Goal: Task Accomplishment & Management: Manage account settings

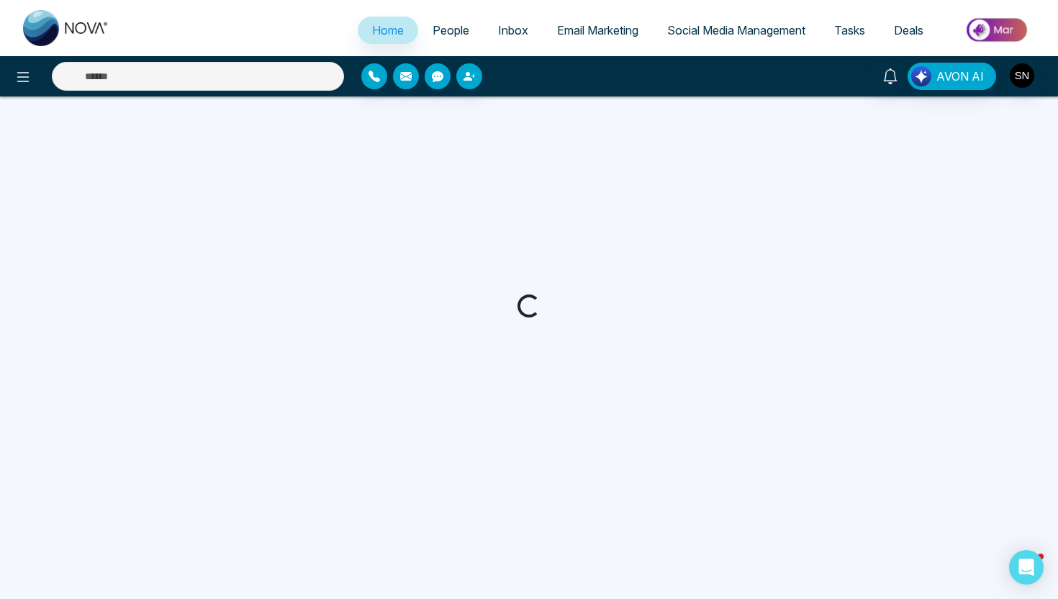
select select "*"
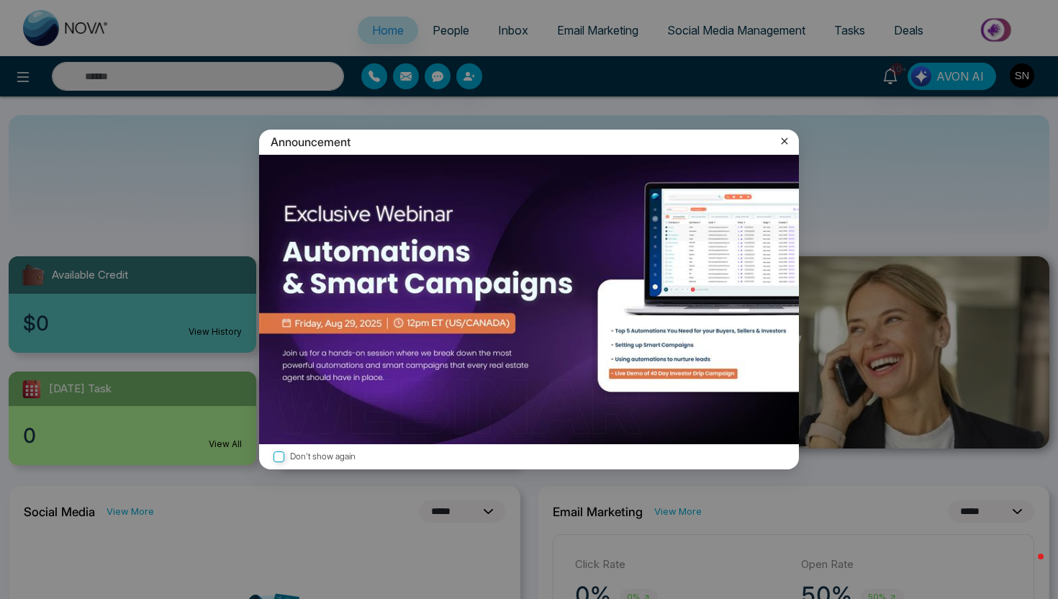
click at [794, 143] on div "Announcement" at bounding box center [529, 142] width 540 height 25
click at [782, 145] on icon at bounding box center [784, 141] width 14 height 14
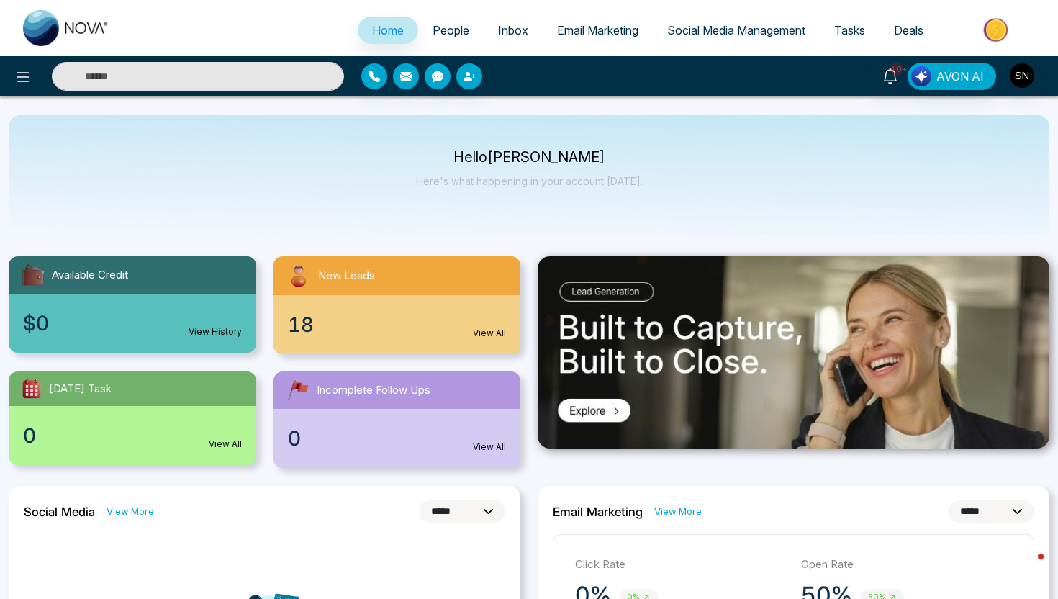
click at [155, 88] on input "text" at bounding box center [198, 76] width 292 height 29
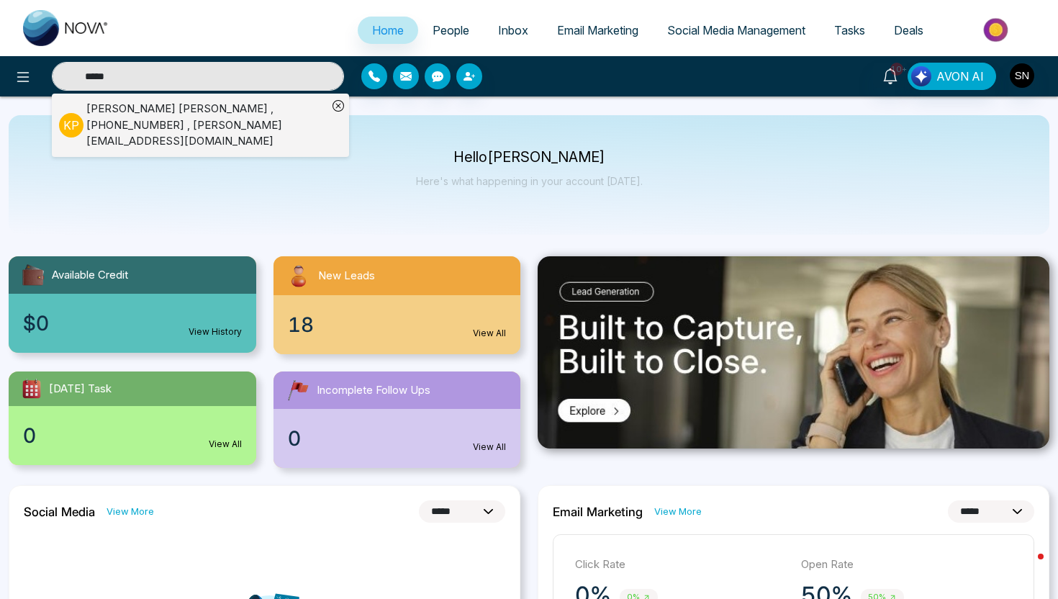
type input "*****"
click at [136, 104] on div "[PERSON_NAME] , [PHONE_NUMBER] , [PERSON_NAME][EMAIL_ADDRESS][DOMAIN_NAME]" at bounding box center [206, 125] width 241 height 49
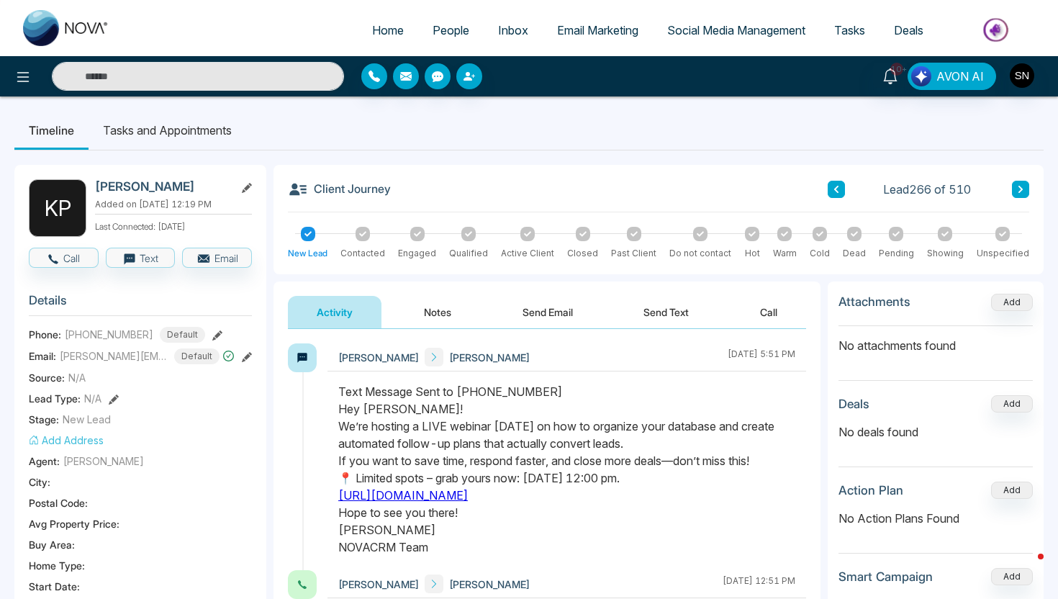
click at [431, 43] on link "People" at bounding box center [450, 30] width 65 height 27
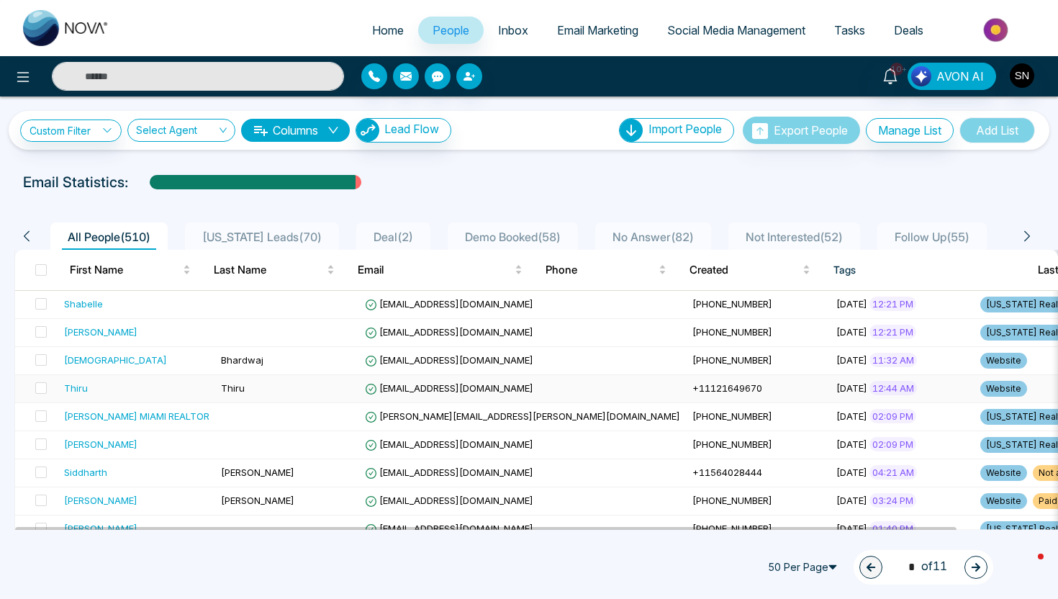
click at [325, 386] on td "Thiru" at bounding box center [287, 389] width 144 height 28
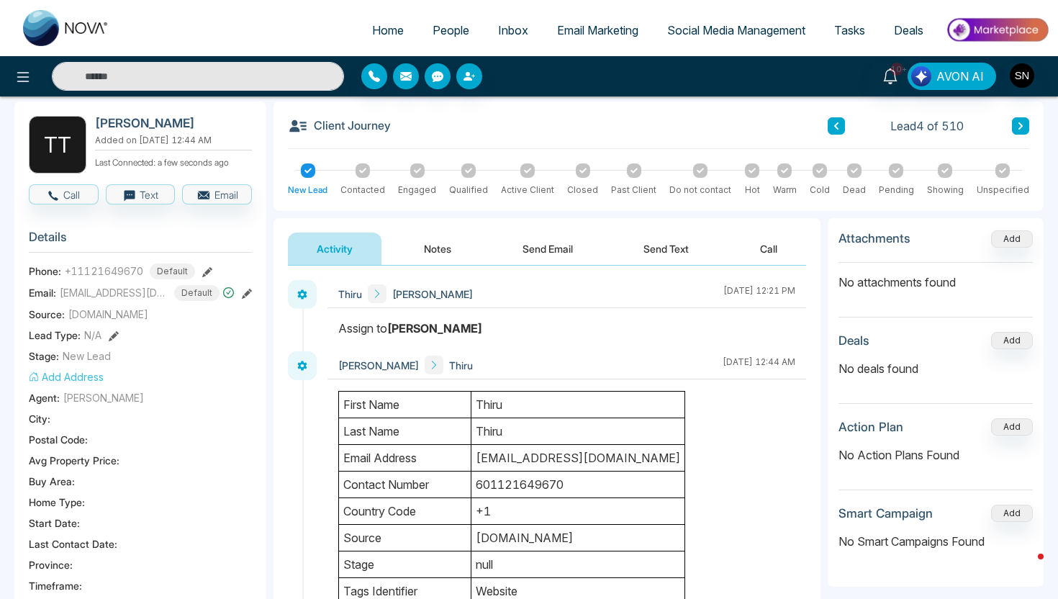
scroll to position [58, 0]
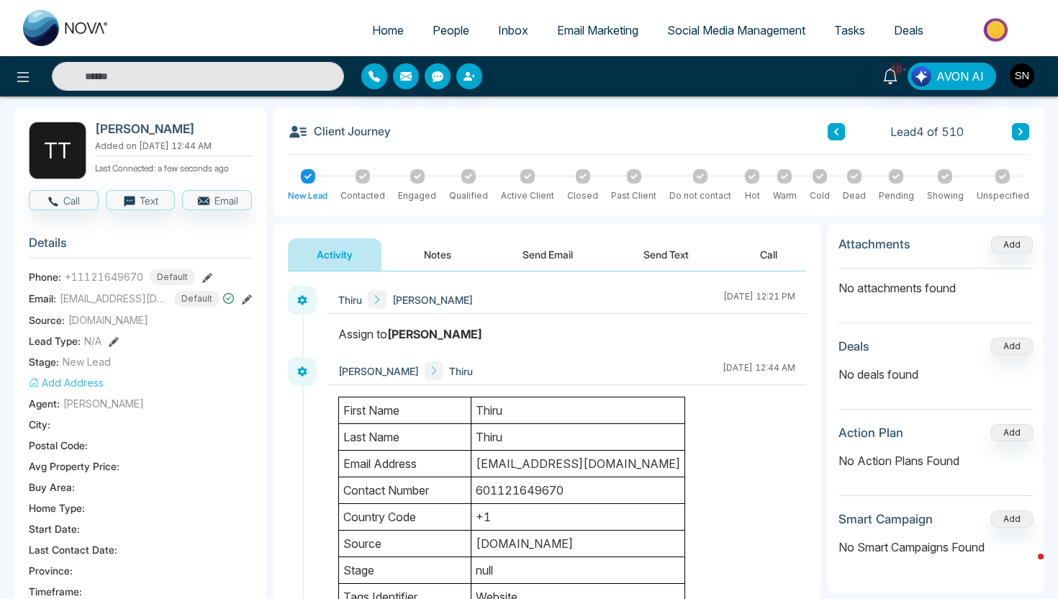
drag, startPoint x: 479, startPoint y: 463, endPoint x: 641, endPoint y: 467, distance: 162.0
click at [641, 467] on td "[EMAIL_ADDRESS][DOMAIN_NAME]" at bounding box center [578, 463] width 214 height 27
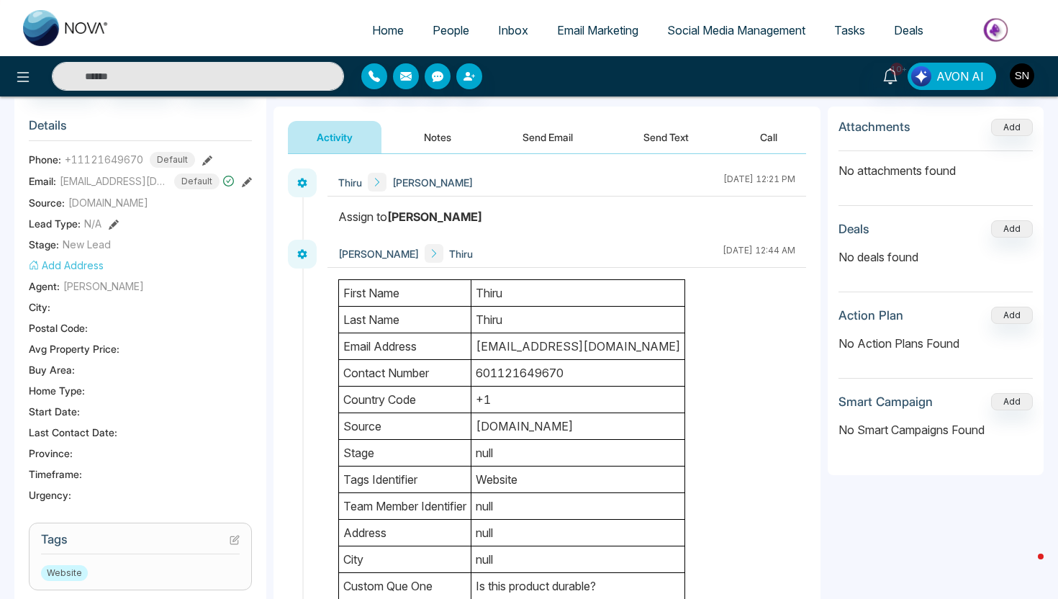
scroll to position [178, 0]
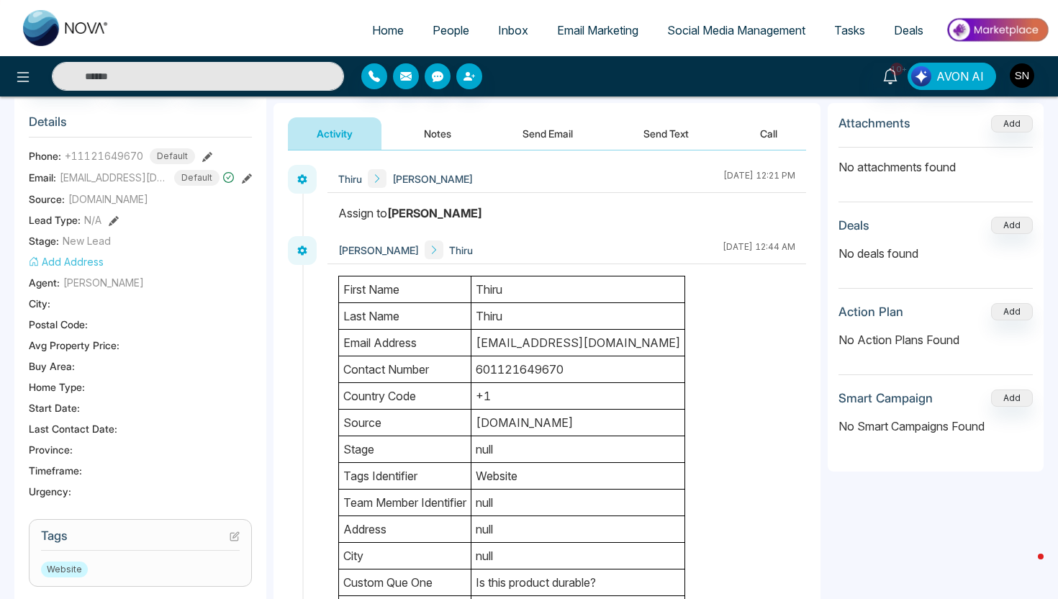
drag, startPoint x: 484, startPoint y: 370, endPoint x: 574, endPoint y: 376, distance: 90.9
click at [575, 376] on td "601121649670" at bounding box center [578, 369] width 214 height 27
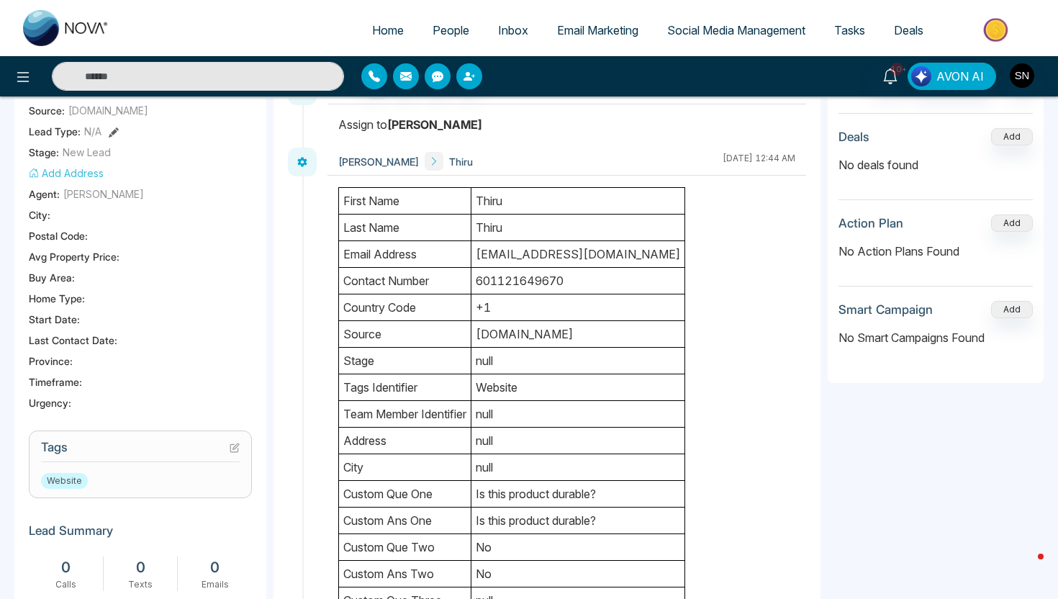
scroll to position [290, 0]
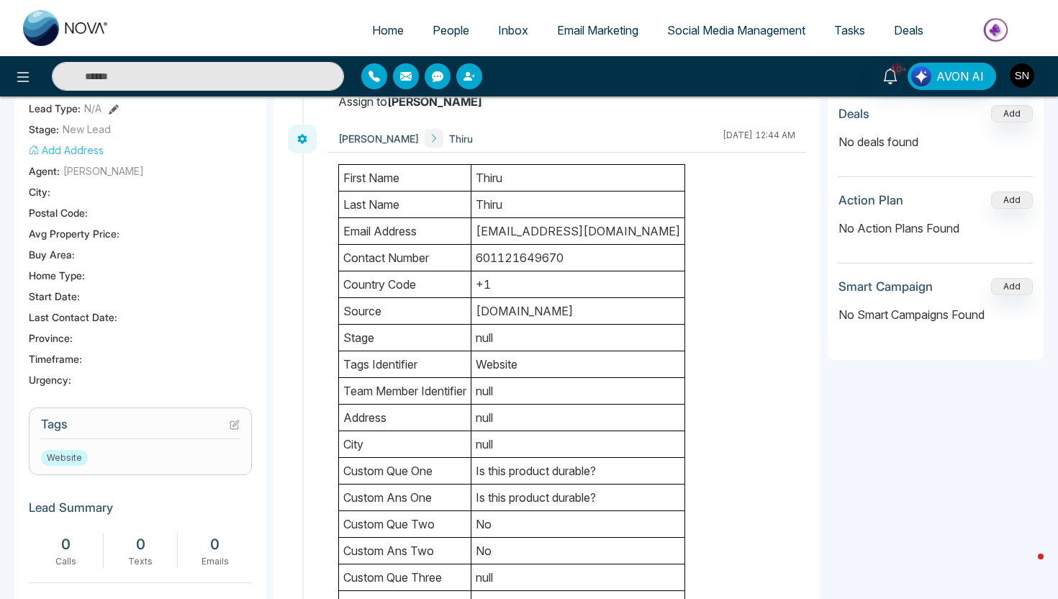
click at [227, 434] on h3 "Tags" at bounding box center [140, 428] width 199 height 22
click at [243, 432] on section "Tags Website" at bounding box center [140, 441] width 223 height 68
click at [230, 429] on icon at bounding box center [234, 425] width 8 height 8
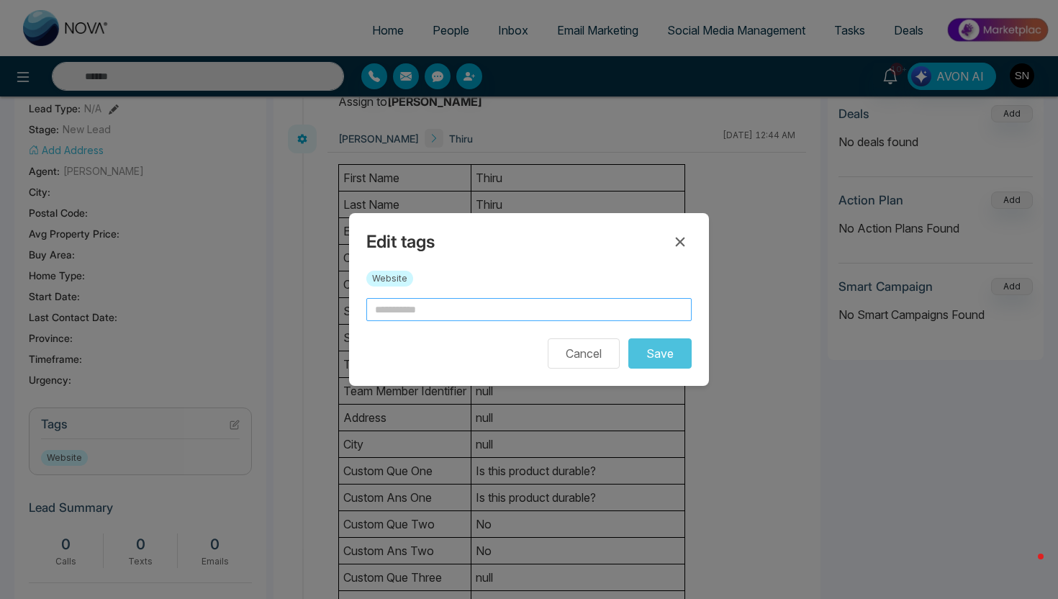
click at [494, 312] on input "text" at bounding box center [528, 309] width 325 height 23
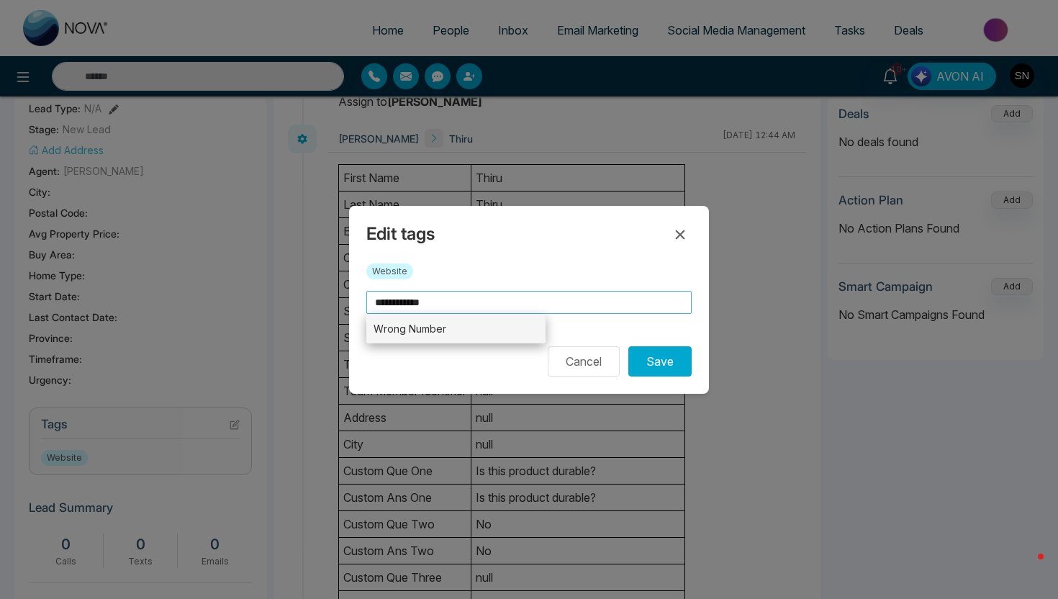
type input "**********"
click at [491, 317] on li "Wrong Number" at bounding box center [455, 329] width 179 height 30
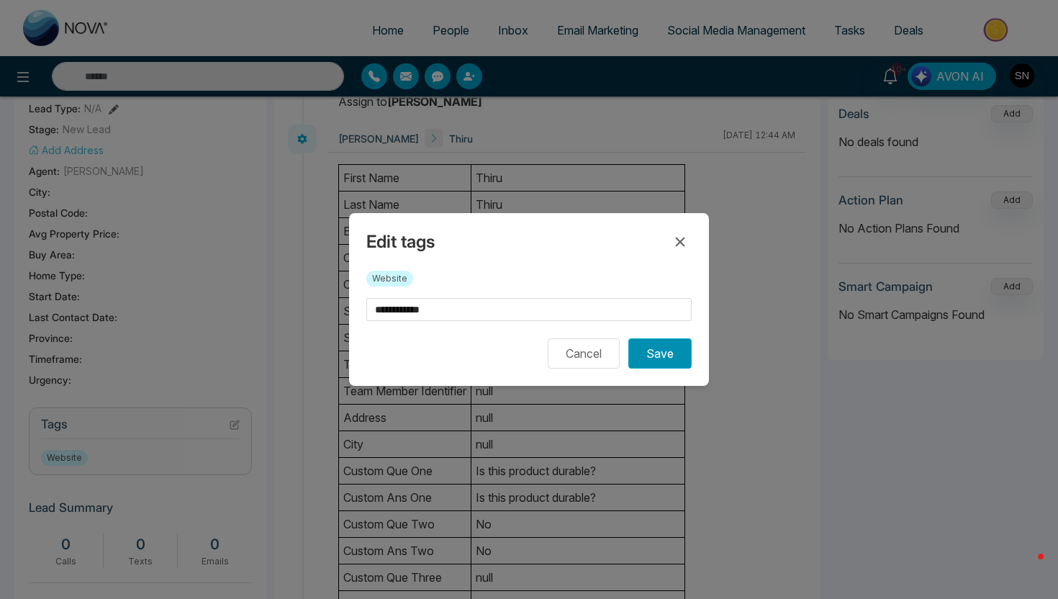
click at [676, 362] on button "Save" at bounding box center [659, 353] width 63 height 30
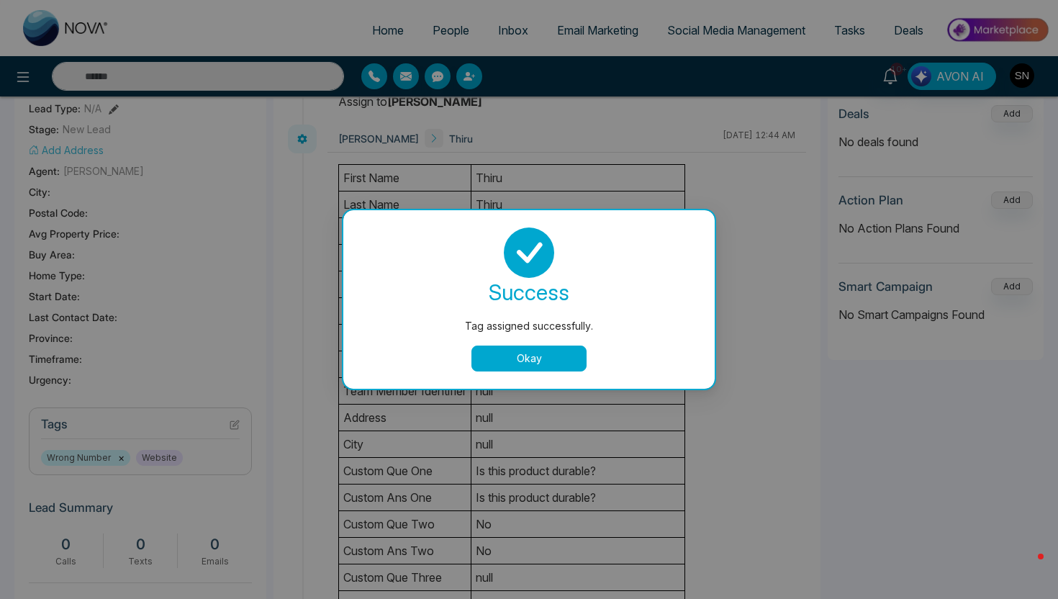
click at [548, 356] on button "Okay" at bounding box center [528, 358] width 115 height 26
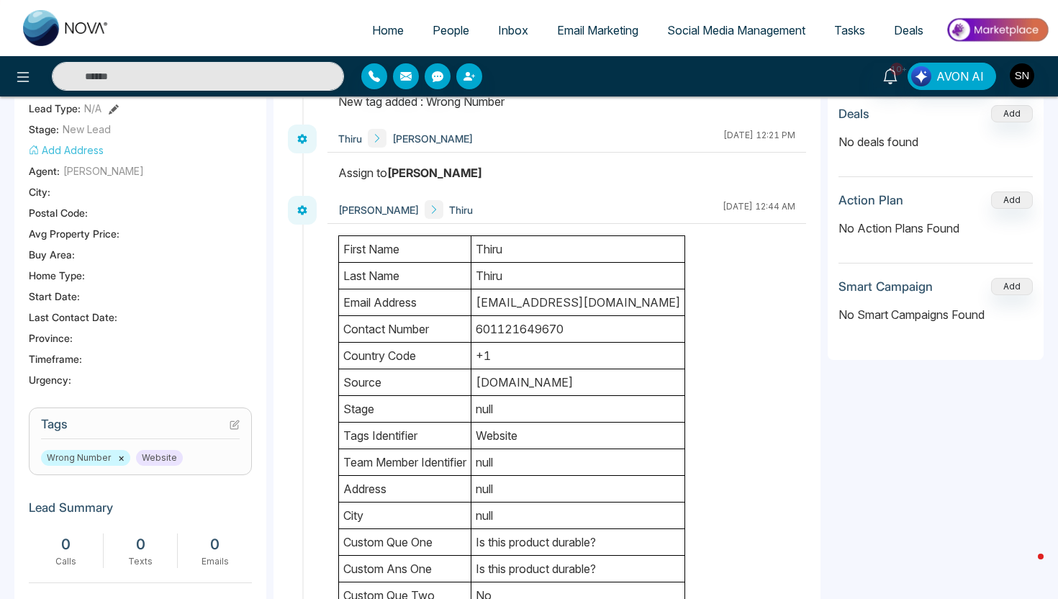
scroll to position [0, 0]
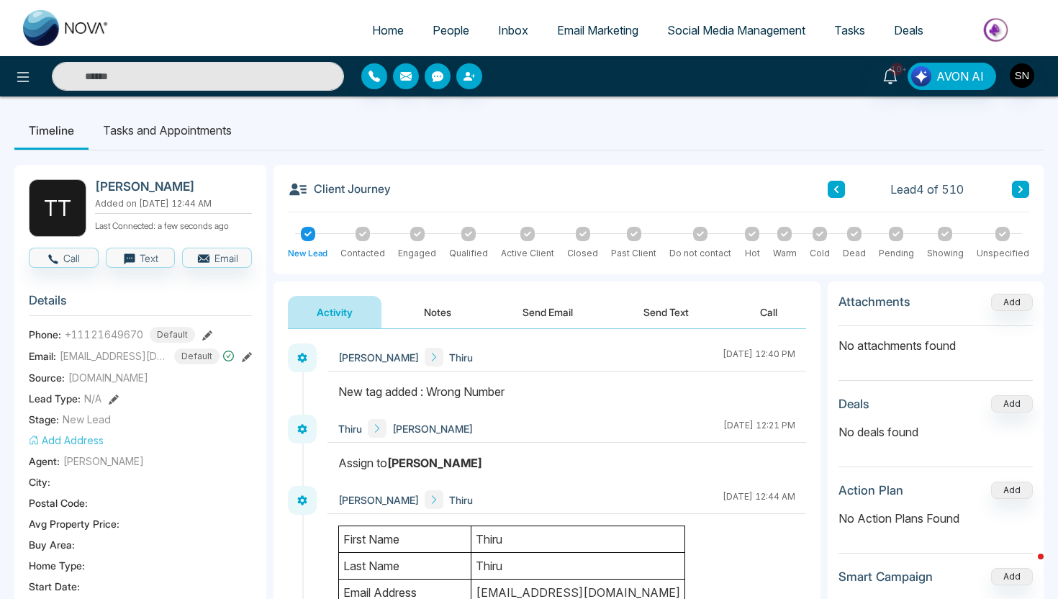
click at [440, 37] on span "People" at bounding box center [451, 30] width 37 height 14
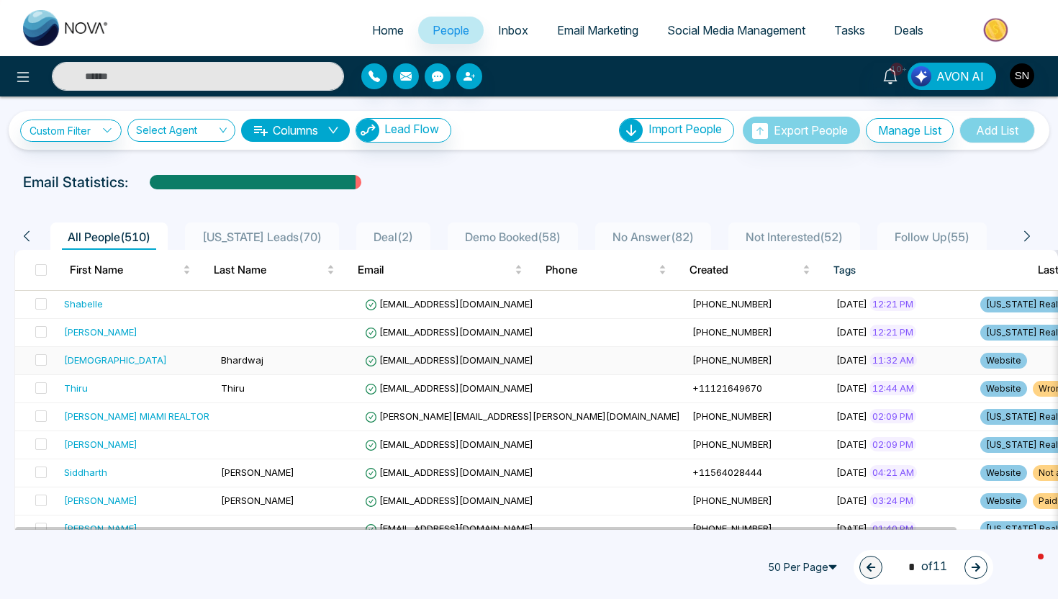
click at [338, 368] on td "Bhardwaj" at bounding box center [287, 361] width 144 height 28
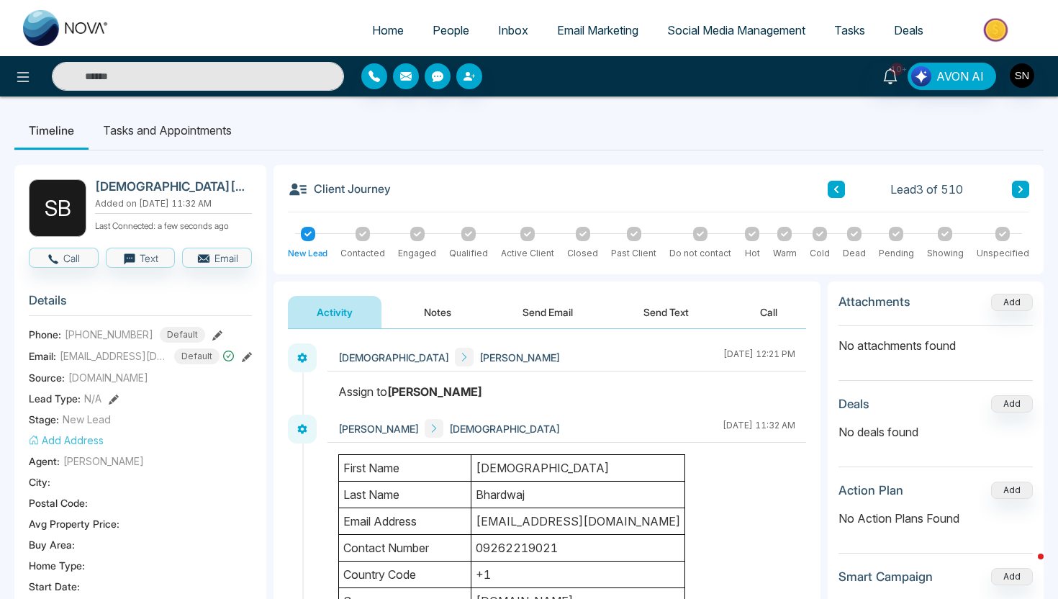
drag, startPoint x: 484, startPoint y: 466, endPoint x: 561, endPoint y: 494, distance: 82.2
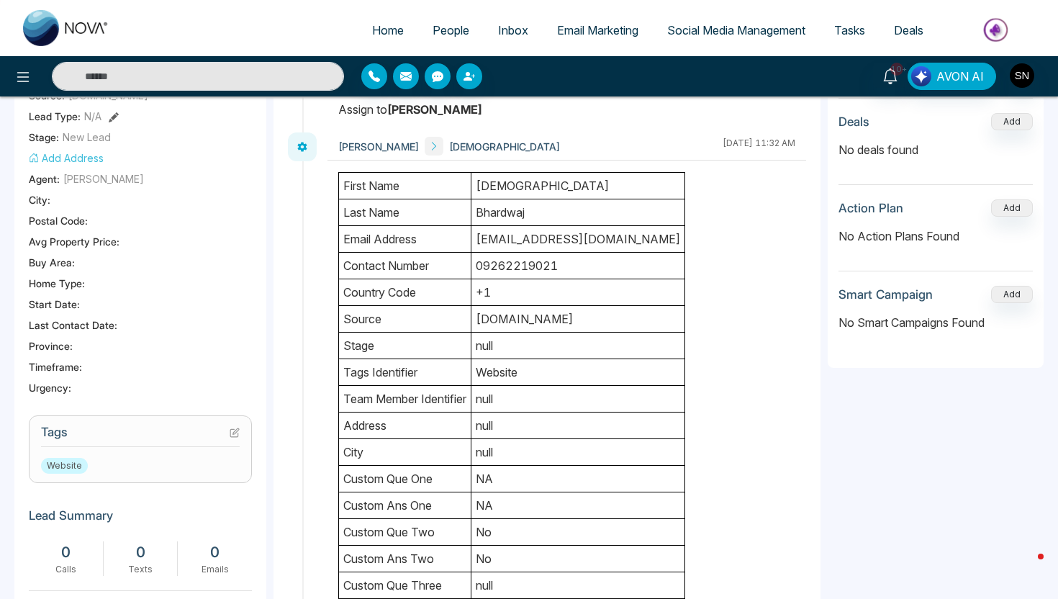
scroll to position [357, 0]
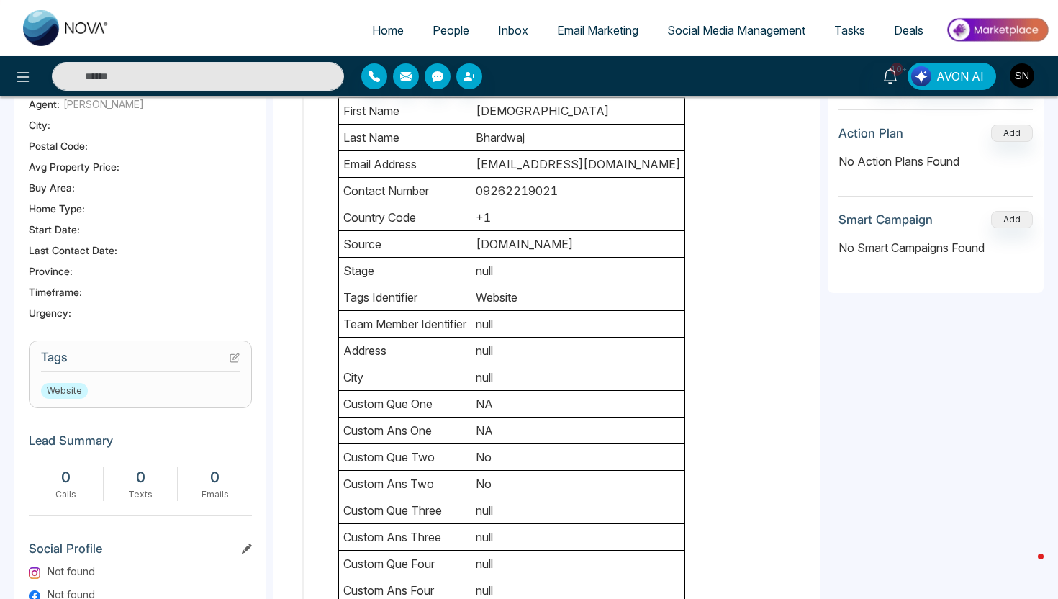
click at [234, 371] on h3 "Tags" at bounding box center [140, 361] width 199 height 22
click at [234, 362] on icon at bounding box center [235, 358] width 10 height 10
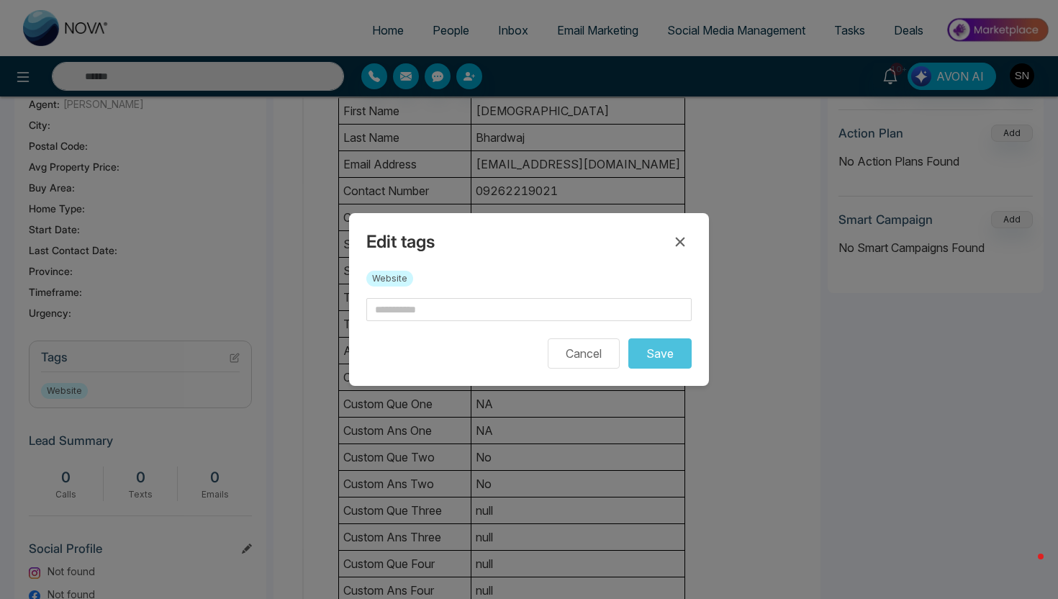
click at [439, 296] on div "Website" at bounding box center [528, 284] width 325 height 27
click at [440, 309] on input "text" at bounding box center [528, 309] width 325 height 23
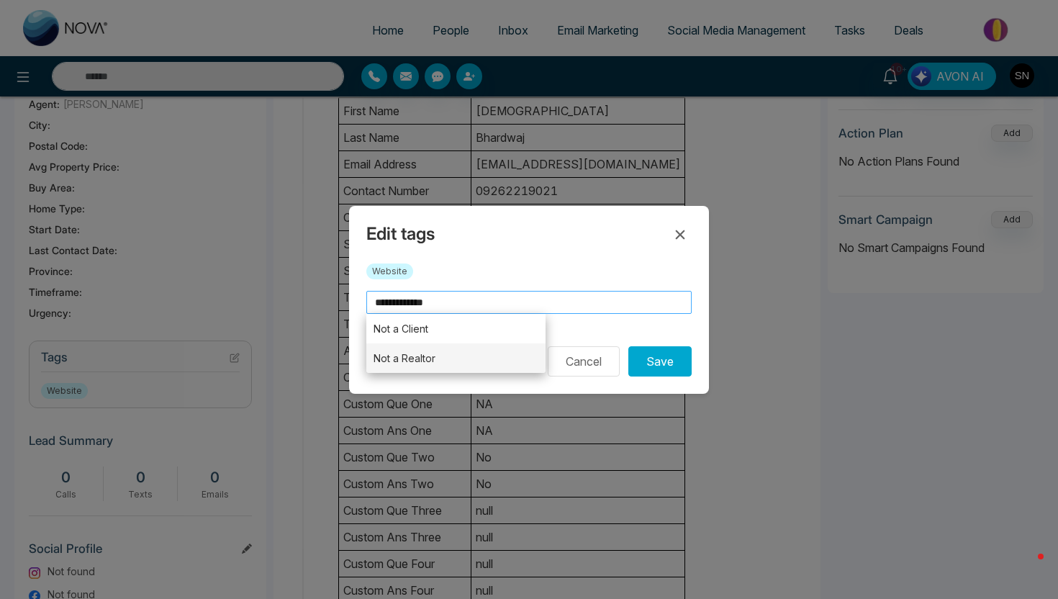
type input "**********"
click at [469, 354] on li "Not a Realtor" at bounding box center [455, 358] width 179 height 30
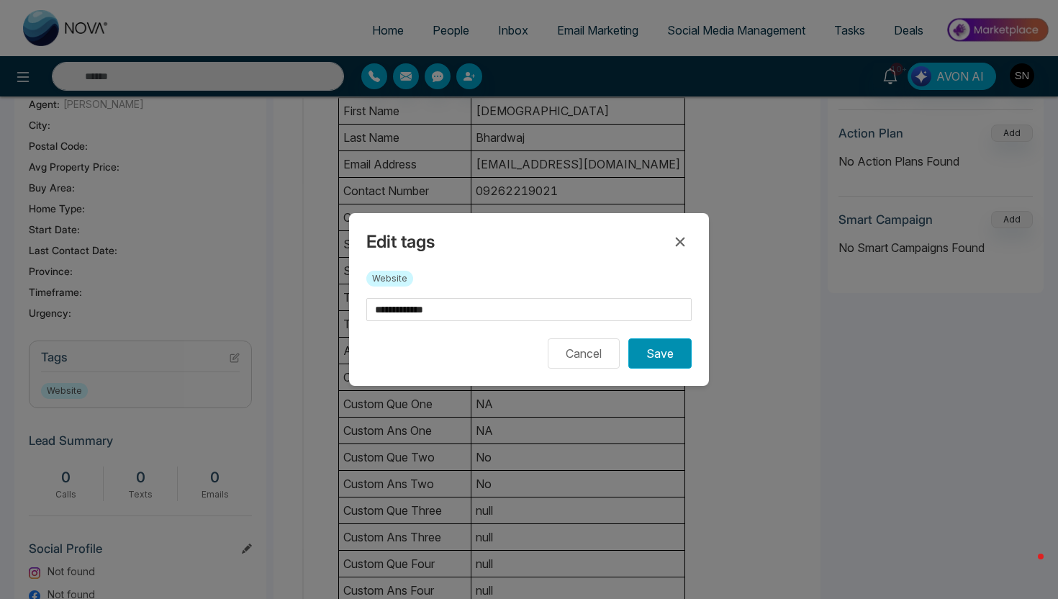
click at [667, 357] on button "Save" at bounding box center [659, 353] width 63 height 30
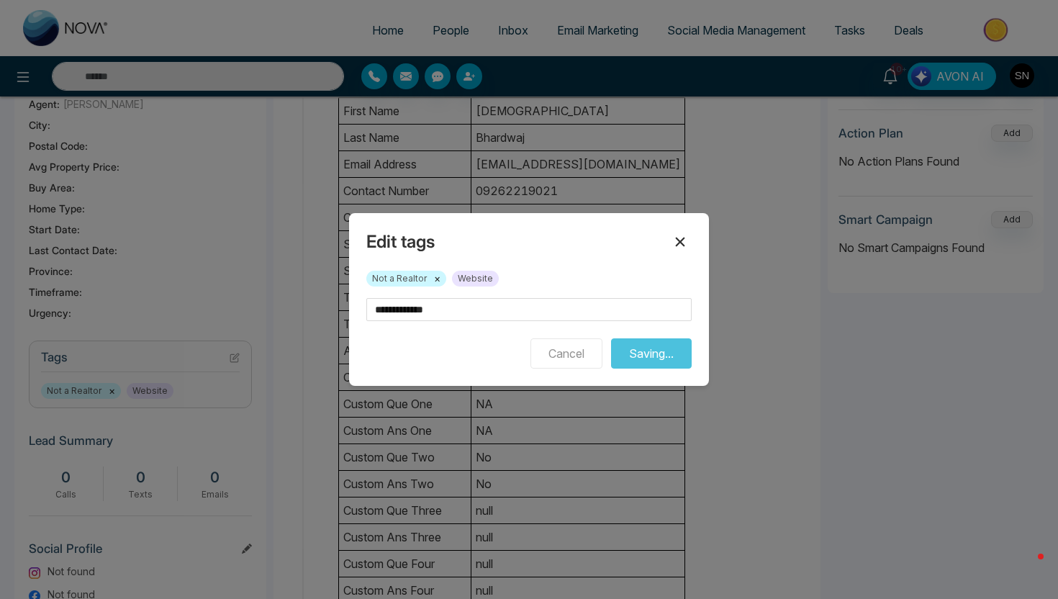
click at [678, 240] on icon at bounding box center [680, 241] width 9 height 9
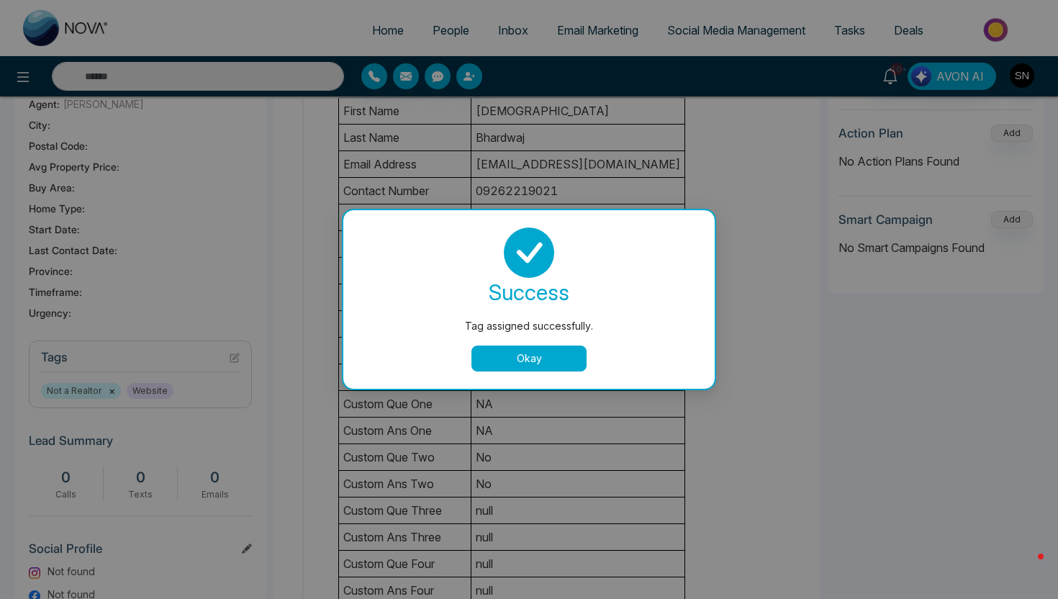
click at [547, 358] on button "Okay" at bounding box center [528, 358] width 115 height 26
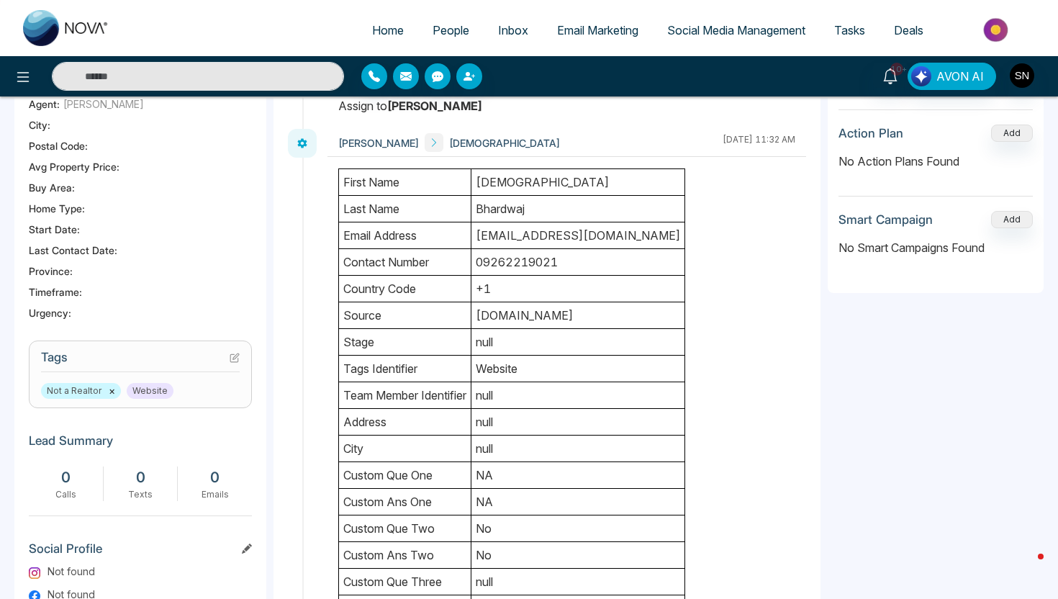
scroll to position [0, 0]
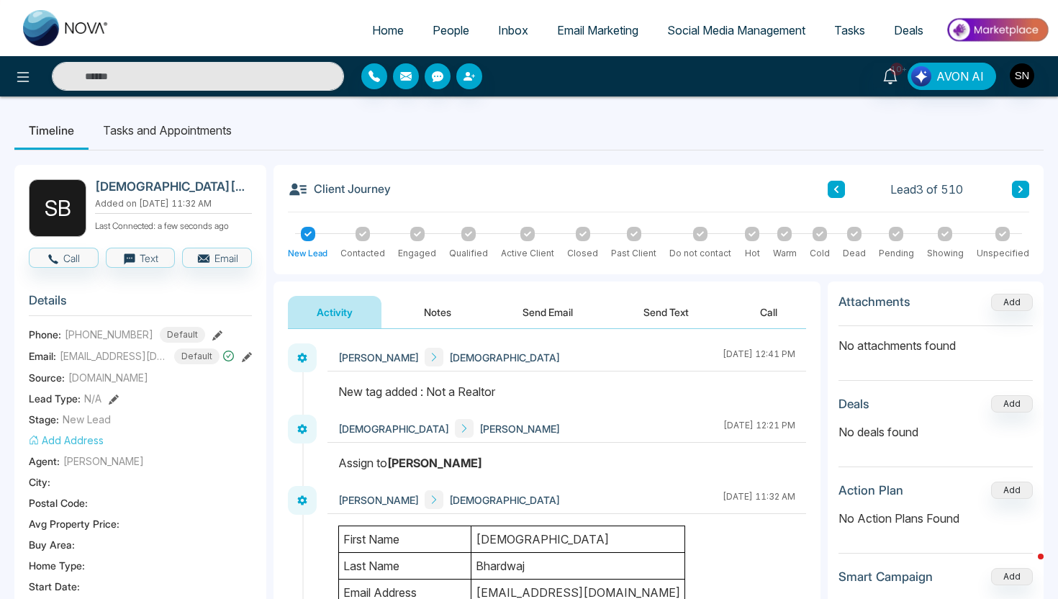
click at [432, 314] on button "Notes" at bounding box center [437, 312] width 85 height 32
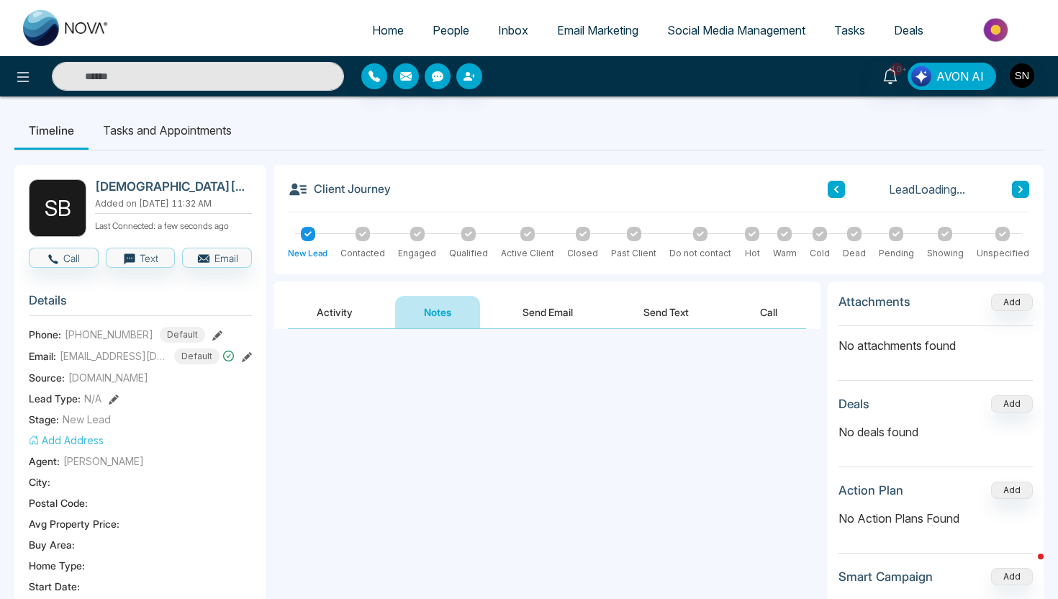
click at [442, 376] on textarea at bounding box center [547, 390] width 518 height 94
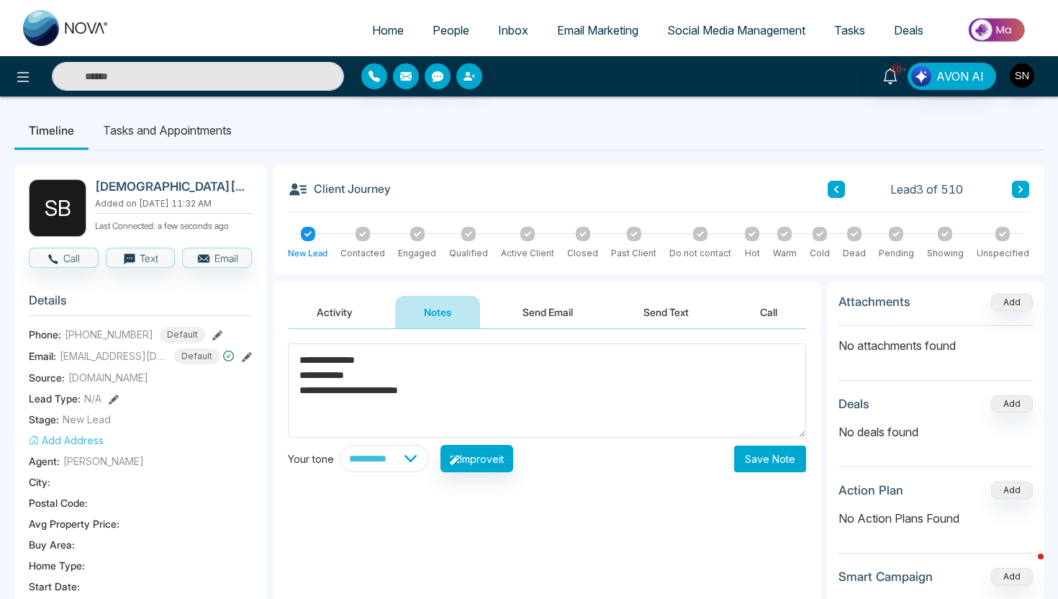
click at [341, 373] on textarea "**********" at bounding box center [547, 390] width 518 height 94
type textarea "**********"
click at [771, 456] on button "Save Note" at bounding box center [770, 458] width 72 height 27
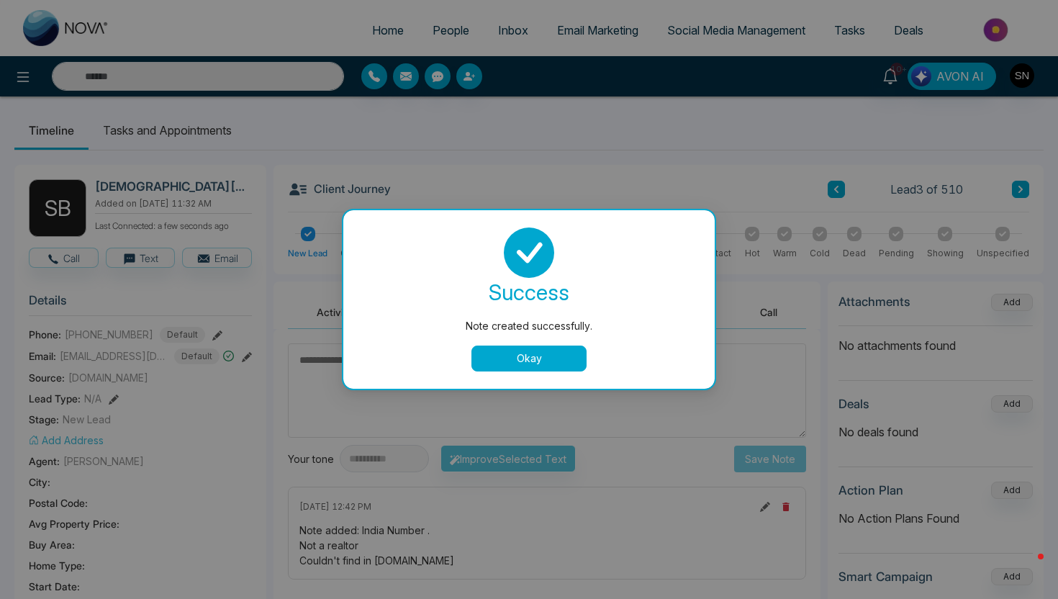
click at [524, 350] on button "Okay" at bounding box center [528, 358] width 115 height 26
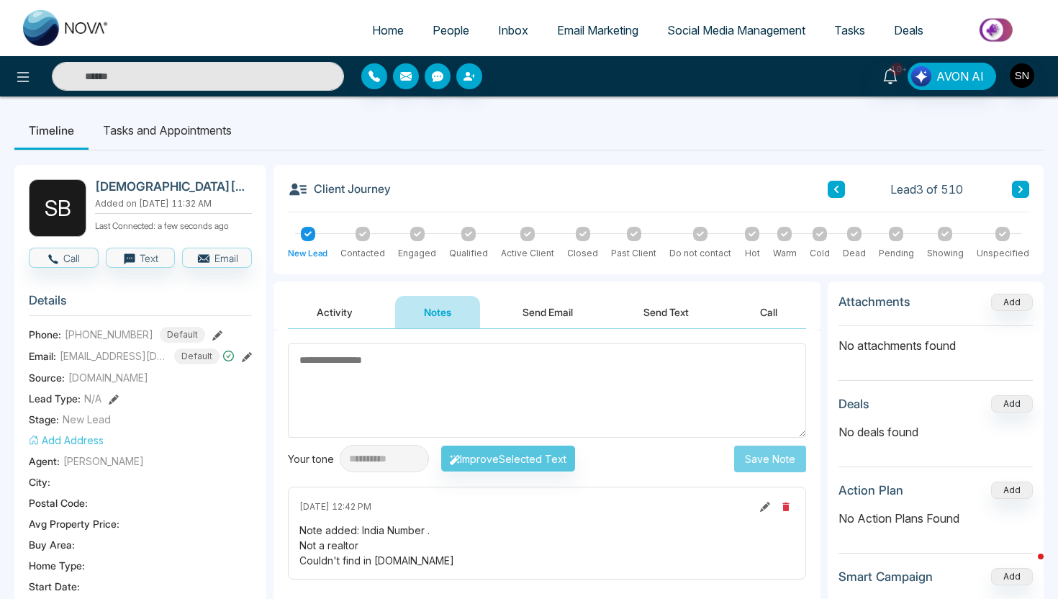
click at [418, 23] on link "People" at bounding box center [450, 30] width 65 height 27
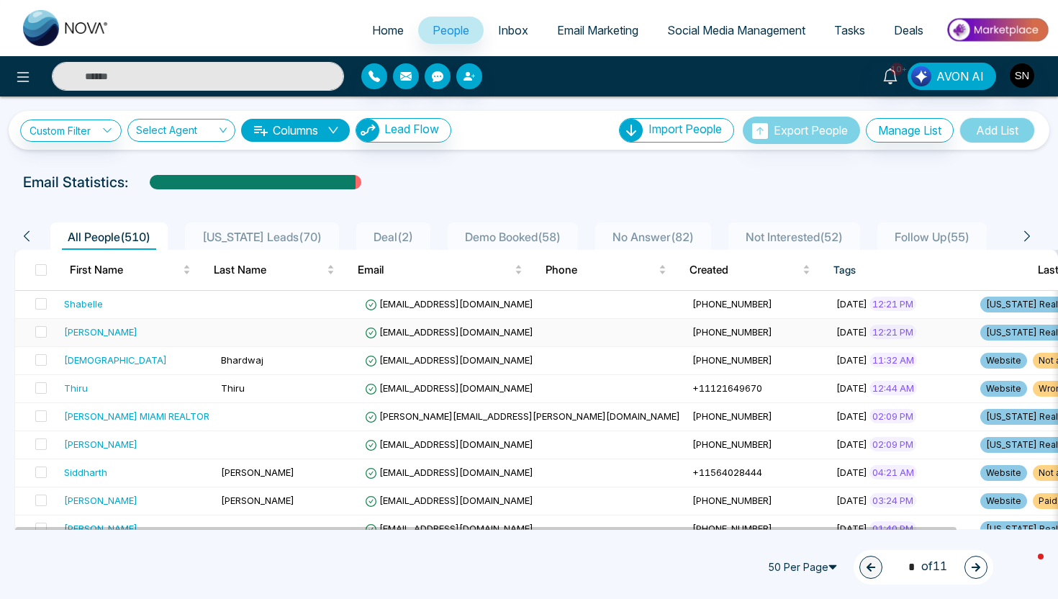
click at [253, 336] on td at bounding box center [287, 333] width 144 height 28
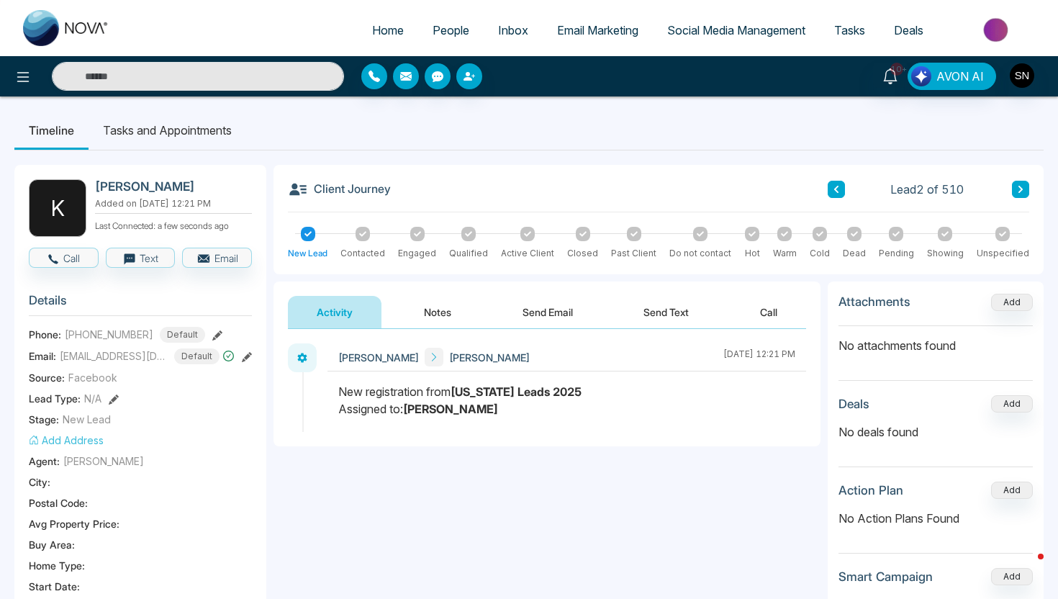
drag, startPoint x: 94, startPoint y: 184, endPoint x: 204, endPoint y: 184, distance: 110.1
click at [204, 184] on div "K [PERSON_NAME] Added on [DATE] 12:21 PM Last Connected: a few seconds ago" at bounding box center [140, 208] width 223 height 58
copy h2 "[PERSON_NAME]"
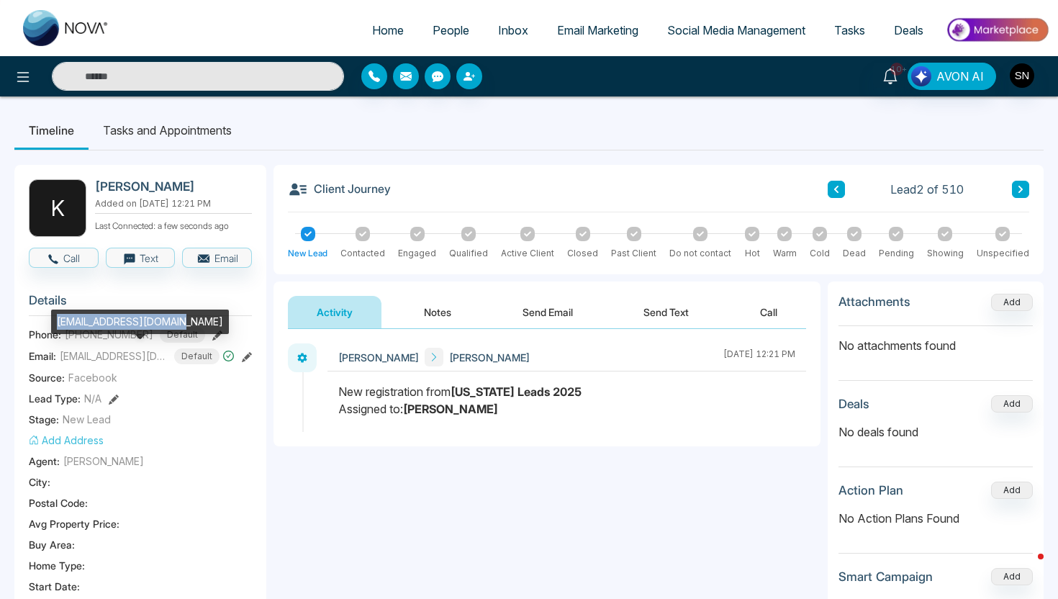
drag, startPoint x: 56, startPoint y: 322, endPoint x: 170, endPoint y: 325, distance: 113.8
click at [170, 325] on div "[EMAIL_ADDRESS][DOMAIN_NAME]" at bounding box center [140, 321] width 178 height 24
click at [435, 308] on button "Notes" at bounding box center [437, 312] width 85 height 32
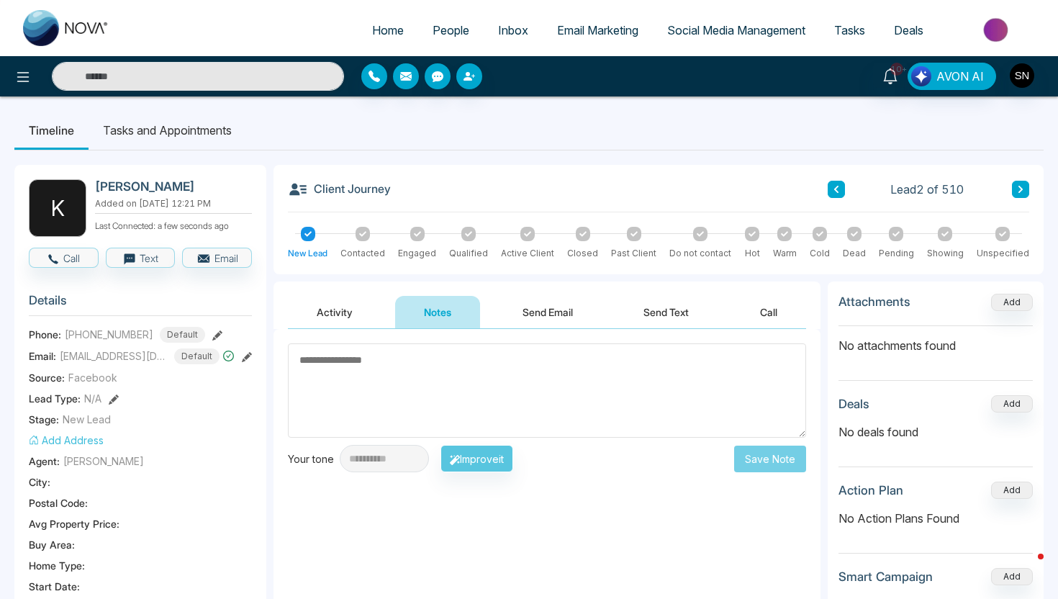
click at [406, 379] on textarea at bounding box center [547, 390] width 518 height 94
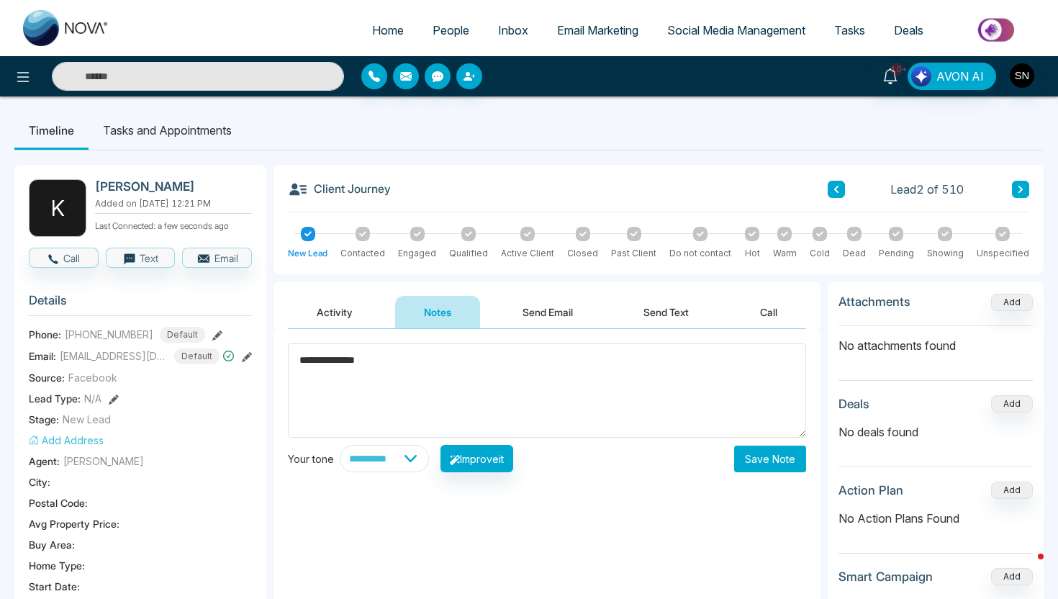
click at [354, 360] on textarea "**********" at bounding box center [547, 390] width 518 height 94
type textarea "**********"
drag, startPoint x: 418, startPoint y: 354, endPoint x: 283, endPoint y: 357, distance: 135.3
click at [283, 357] on div "**********" at bounding box center [546, 473] width 547 height 288
click at [295, 363] on textarea "**********" at bounding box center [547, 390] width 518 height 94
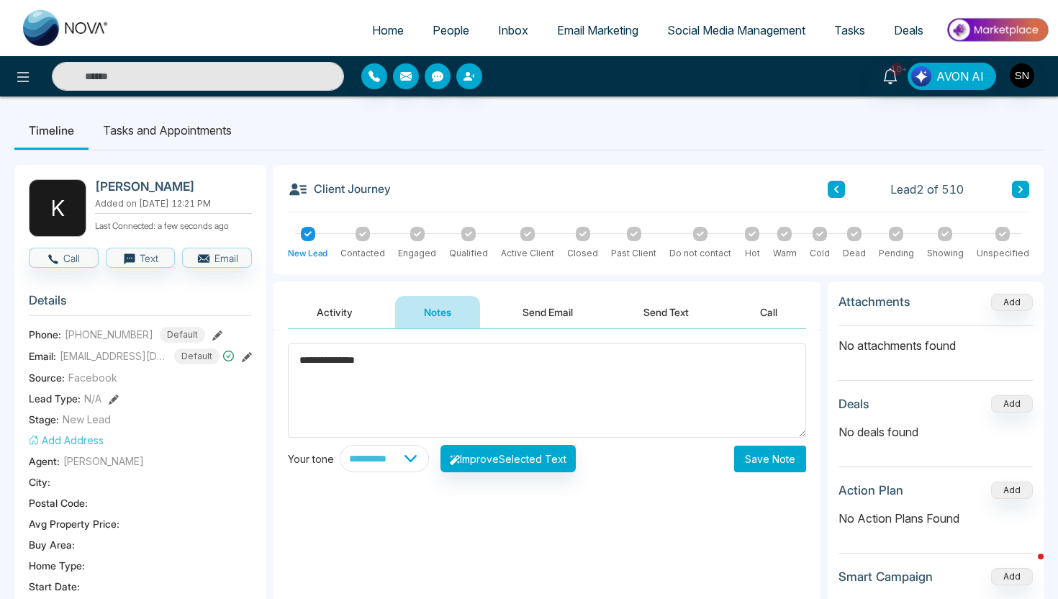
drag, startPoint x: 381, startPoint y: 361, endPoint x: 296, endPoint y: 361, distance: 85.6
click at [296, 361] on textarea "**********" at bounding box center [547, 390] width 518 height 94
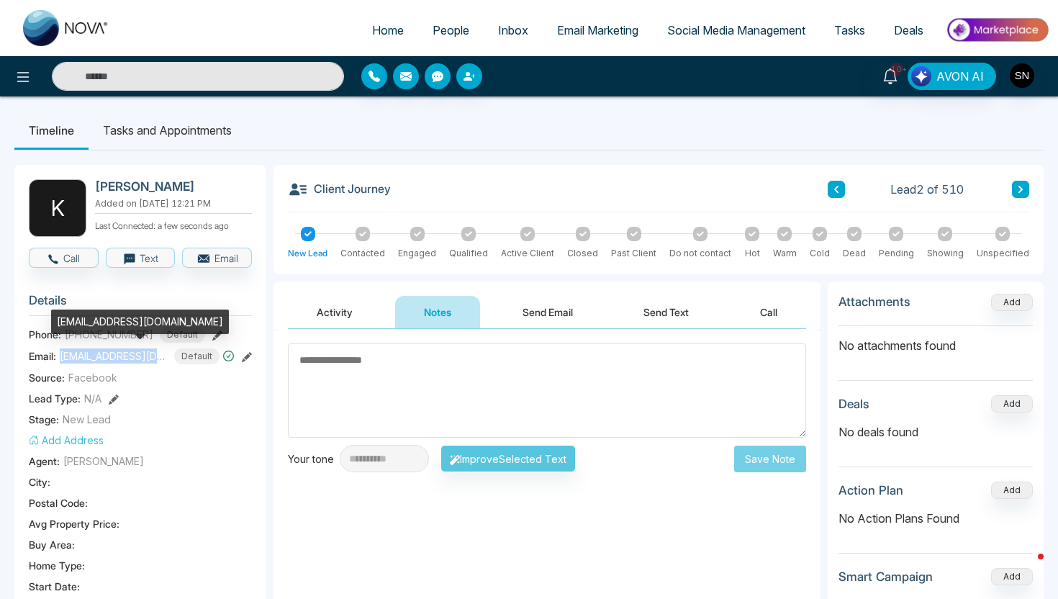
drag, startPoint x: 60, startPoint y: 351, endPoint x: 151, endPoint y: 352, distance: 91.4
click at [151, 352] on span "[EMAIL_ADDRESS][DOMAIN_NAME]" at bounding box center [114, 355] width 108 height 15
drag, startPoint x: 54, startPoint y: 320, endPoint x: 149, endPoint y: 322, distance: 95.0
click at [150, 322] on div "[EMAIL_ADDRESS][DOMAIN_NAME]" at bounding box center [140, 321] width 178 height 24
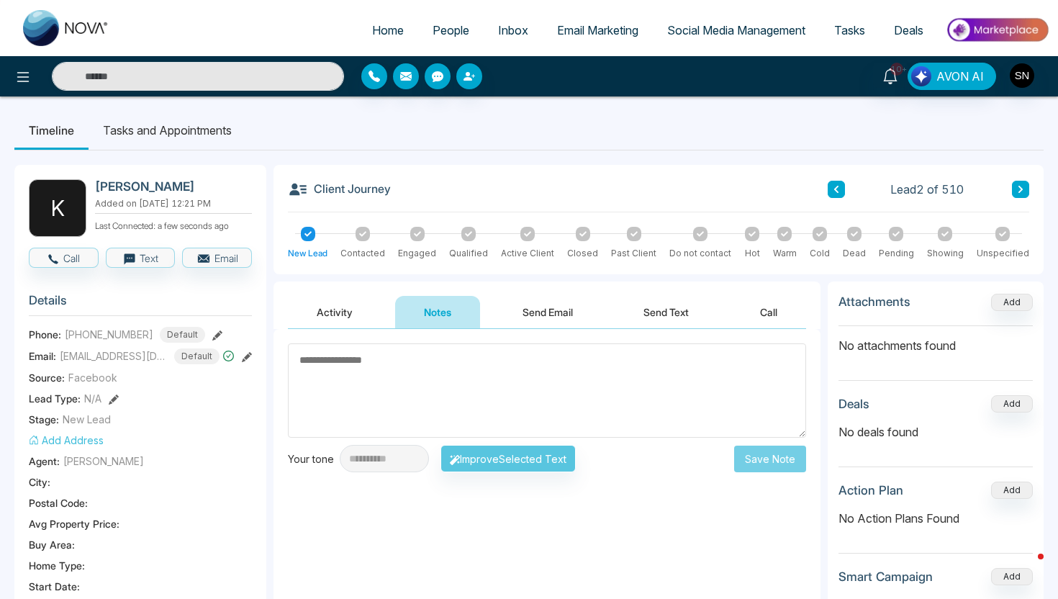
click at [35, 309] on h3 "Details" at bounding box center [140, 304] width 223 height 22
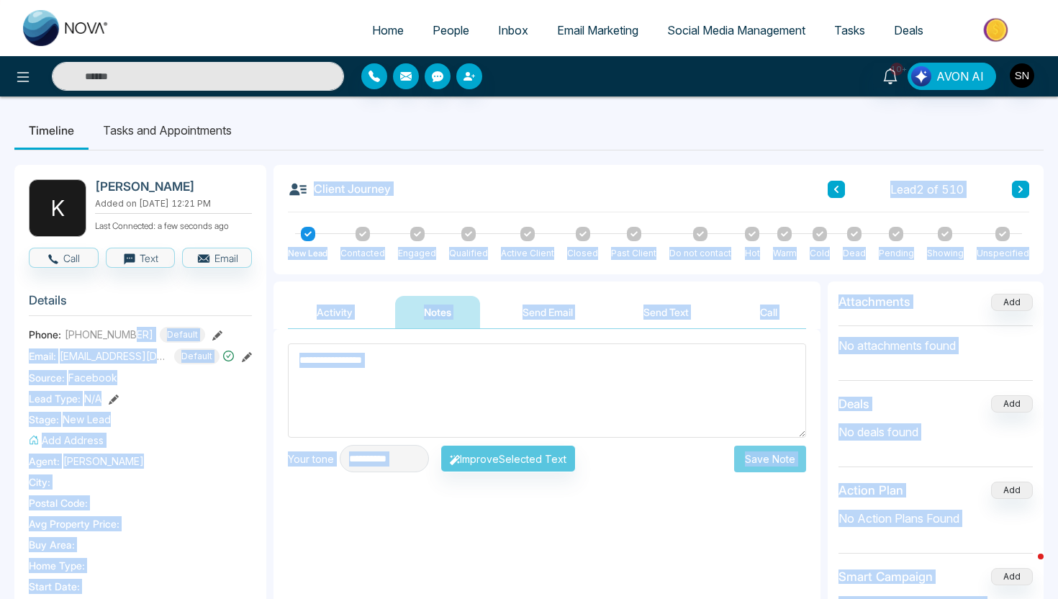
drag, startPoint x: 55, startPoint y: 320, endPoint x: 134, endPoint y: 337, distance: 80.3
click at [134, 337] on body "**********" at bounding box center [529, 299] width 1058 height 599
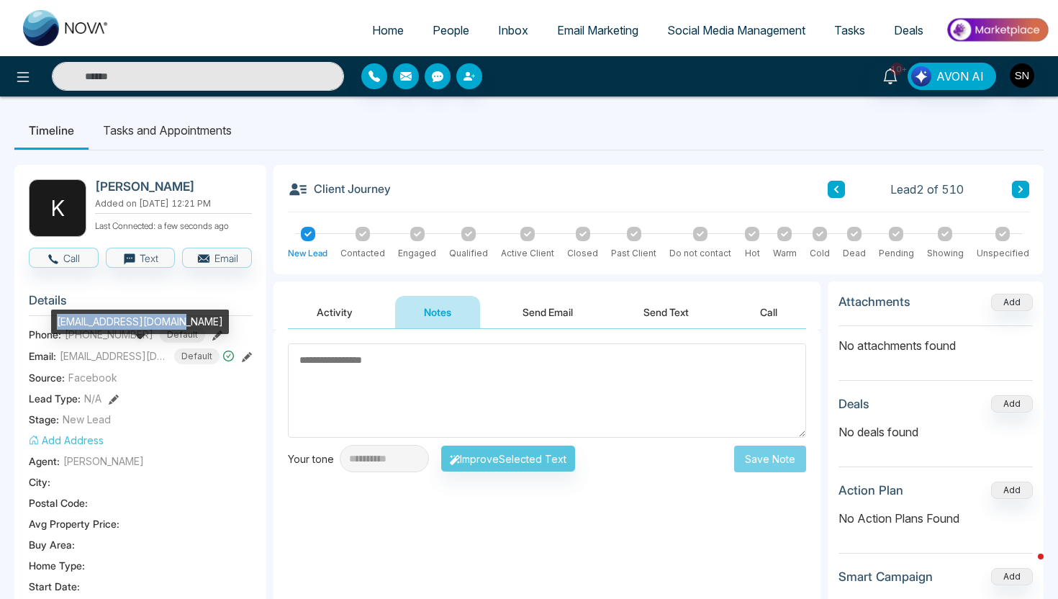
drag, startPoint x: 53, startPoint y: 321, endPoint x: 171, endPoint y: 325, distance: 117.4
click at [171, 325] on div "[EMAIL_ADDRESS][DOMAIN_NAME]" at bounding box center [140, 321] width 178 height 24
copy div "[EMAIL_ADDRESS][DOMAIN_NAME]"
drag, startPoint x: 96, startPoint y: 182, endPoint x: 196, endPoint y: 182, distance: 100.8
click at [196, 182] on h2 "[PERSON_NAME]" at bounding box center [170, 186] width 151 height 14
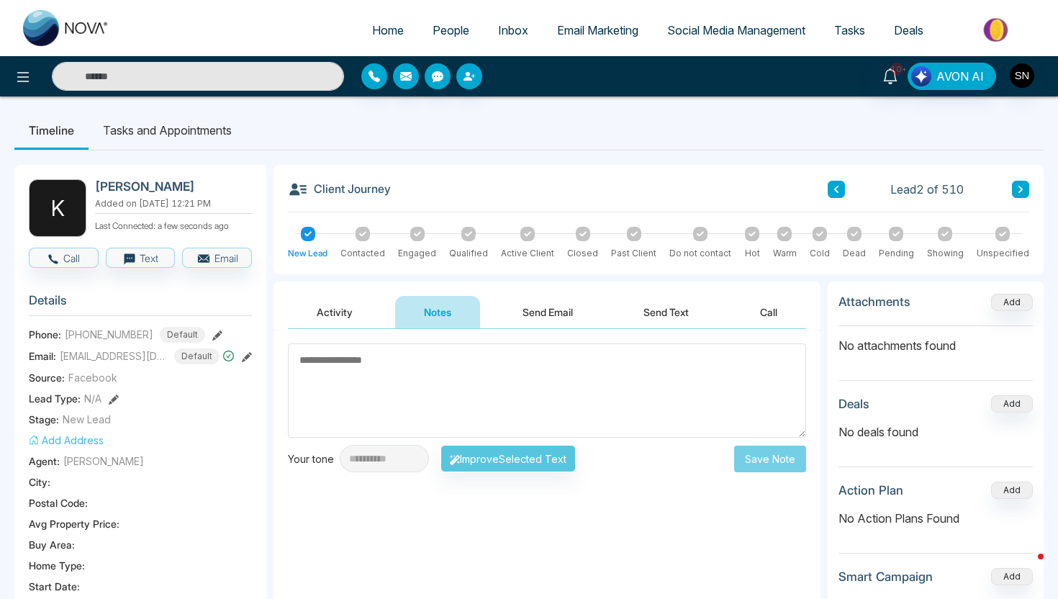
copy h2 "[PERSON_NAME]"
drag, startPoint x: 61, startPoint y: 336, endPoint x: 143, endPoint y: 339, distance: 82.1
click at [143, 339] on div "Phone: [PHONE_NUMBER] Default" at bounding box center [140, 335] width 223 height 16
copy div "[PHONE_NUMBER]"
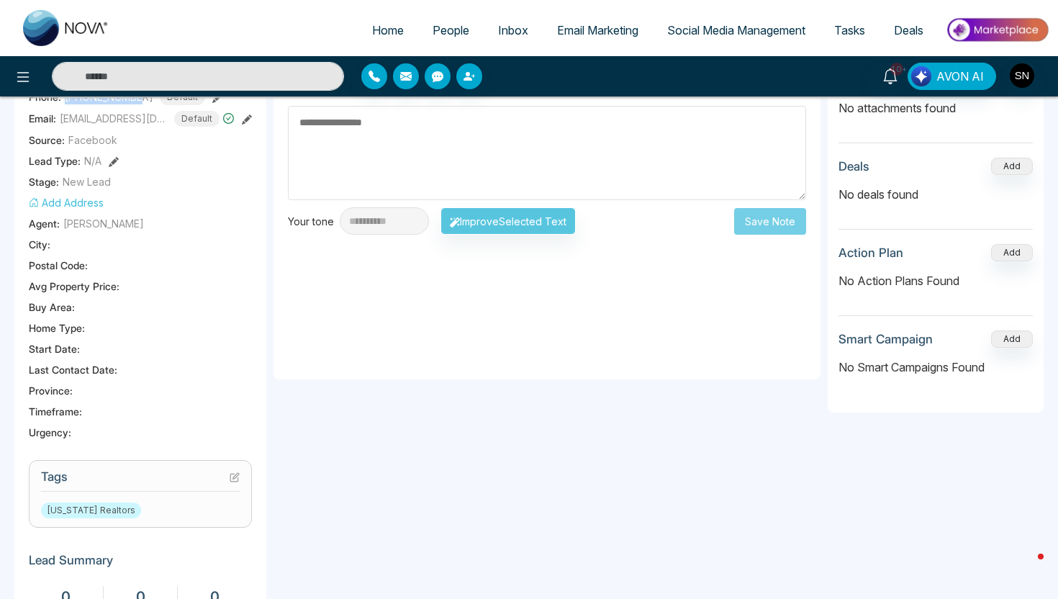
scroll to position [266, 0]
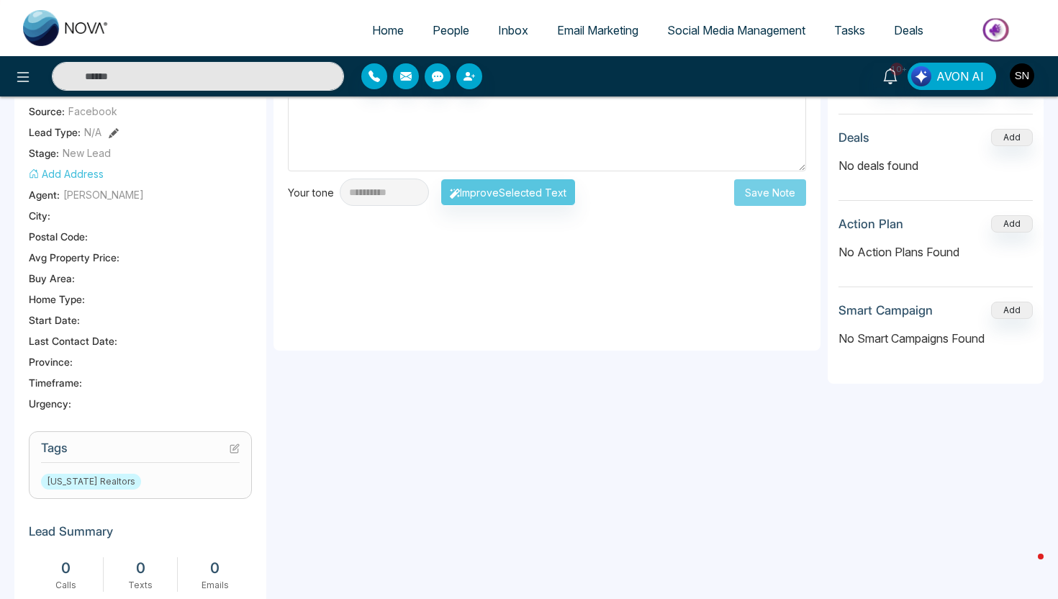
click at [232, 443] on icon at bounding box center [235, 448] width 10 height 10
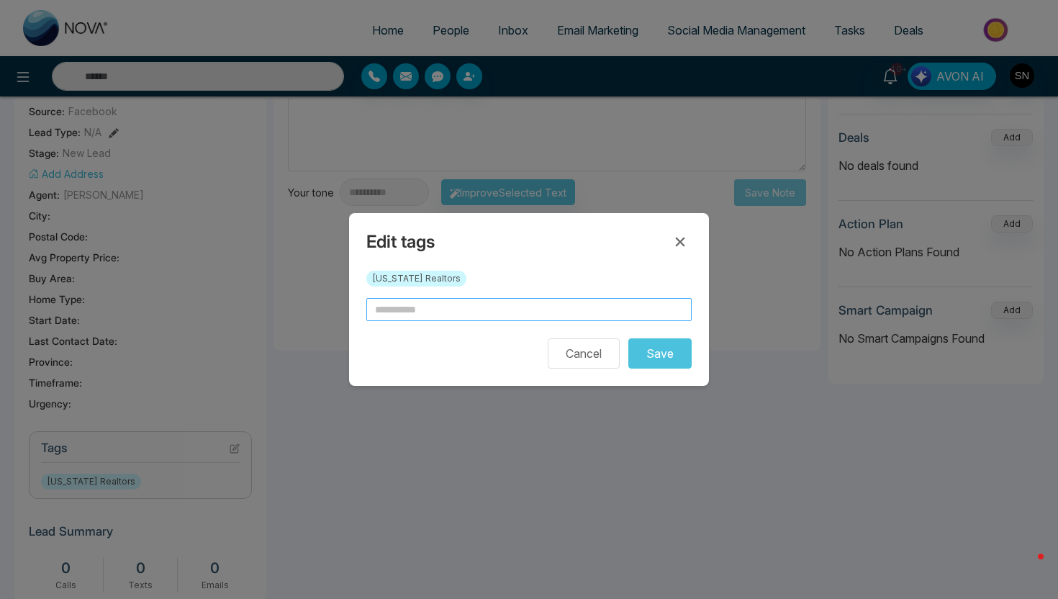
click at [426, 312] on input "text" at bounding box center [528, 309] width 325 height 23
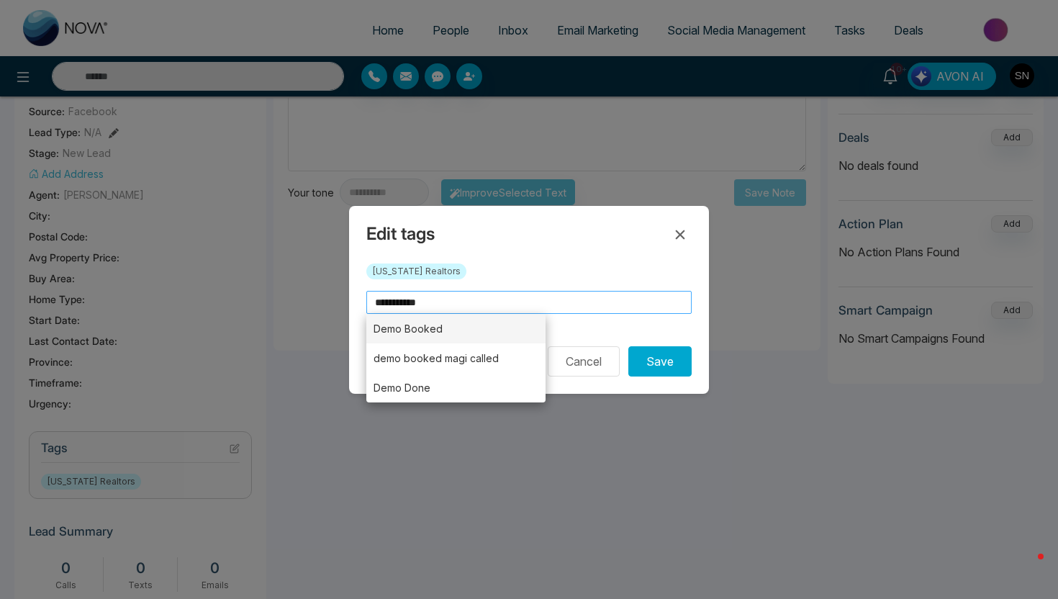
type input "**********"
click at [425, 336] on li "Demo Booked" at bounding box center [455, 329] width 179 height 30
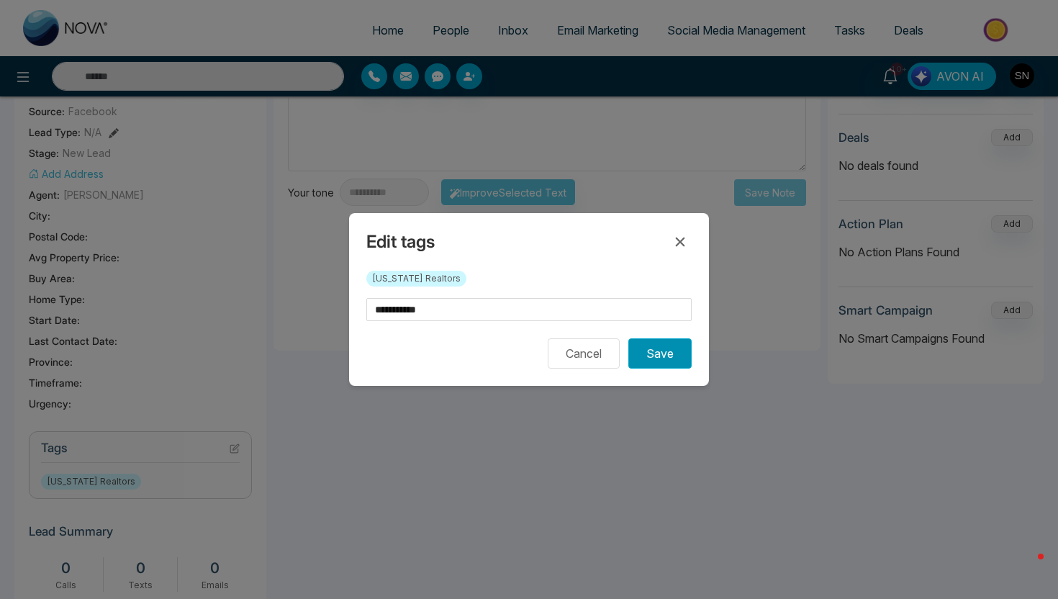
click at [664, 353] on button "Save" at bounding box center [659, 353] width 63 height 30
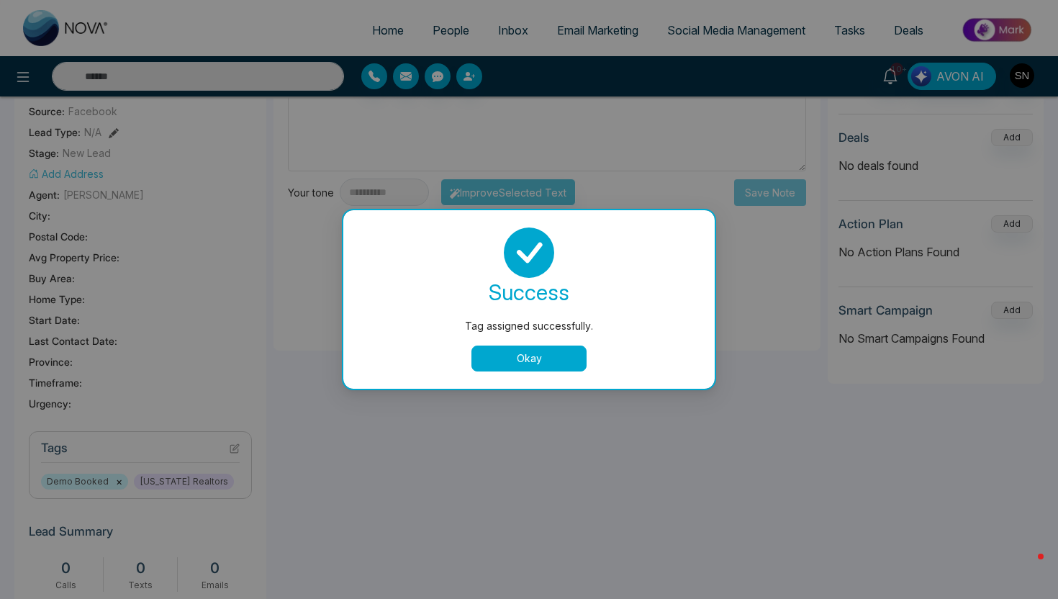
click at [587, 363] on div "Okay" at bounding box center [529, 358] width 337 height 26
click at [562, 361] on button "Okay" at bounding box center [528, 358] width 115 height 26
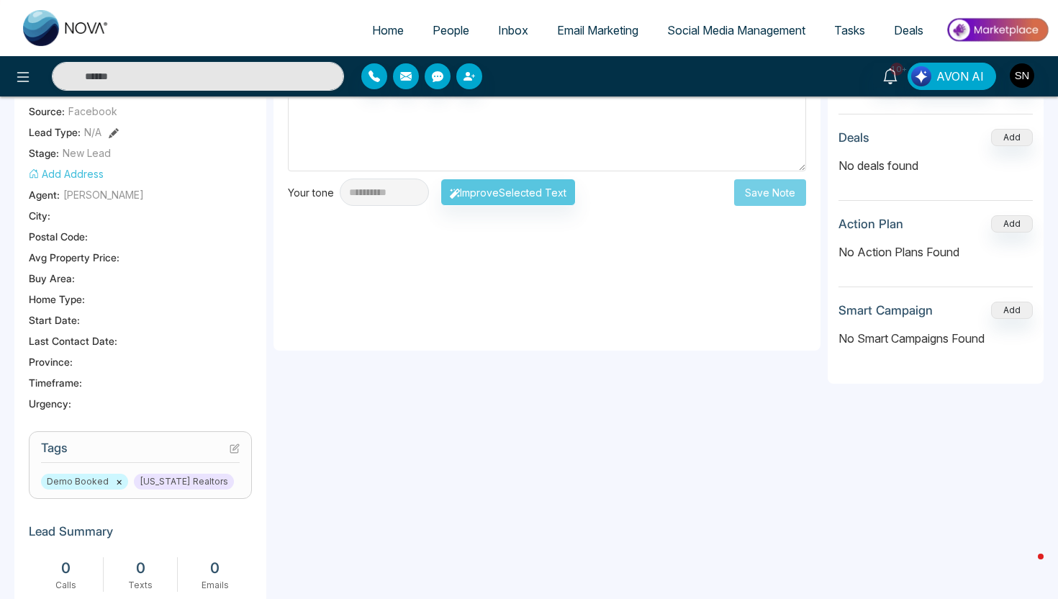
scroll to position [0, 0]
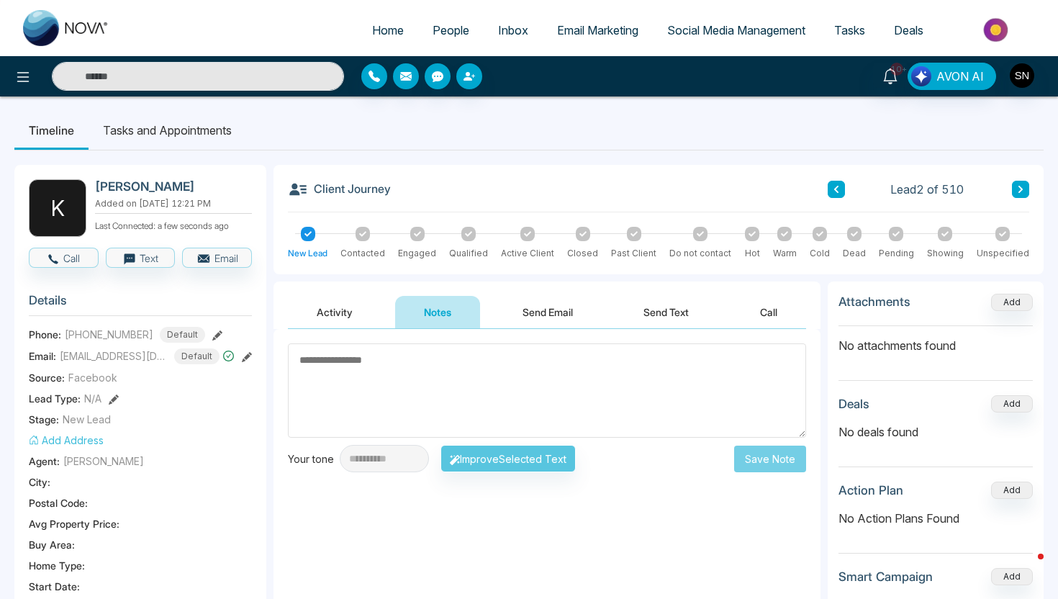
click at [182, 132] on li "Tasks and Appointments" at bounding box center [168, 130] width 158 height 39
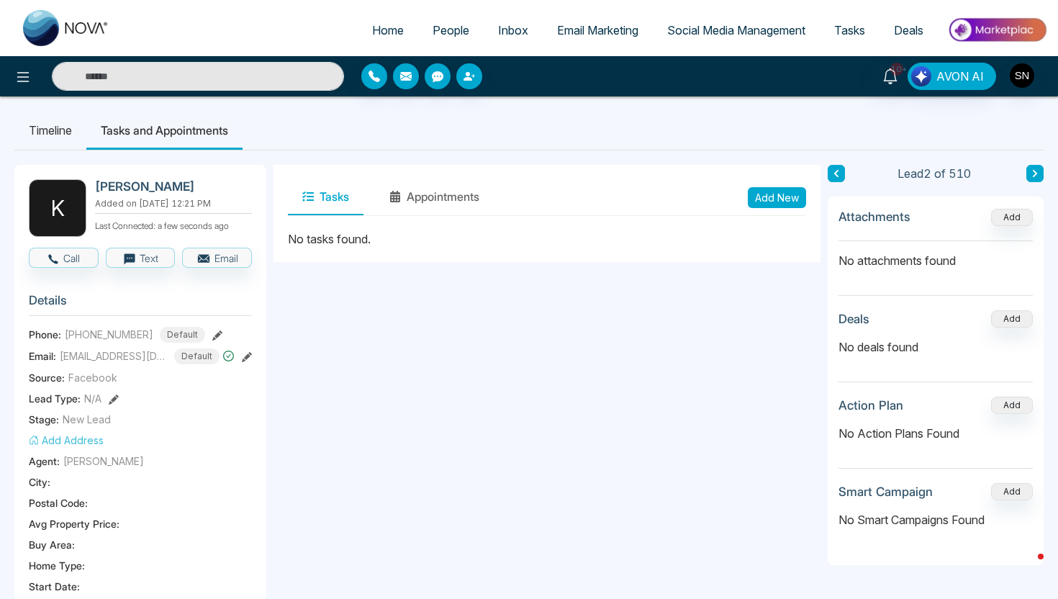
click at [812, 195] on div "Tasks Appointments Add New" at bounding box center [546, 197] width 547 height 65
click at [781, 194] on button "Add New" at bounding box center [777, 197] width 58 height 21
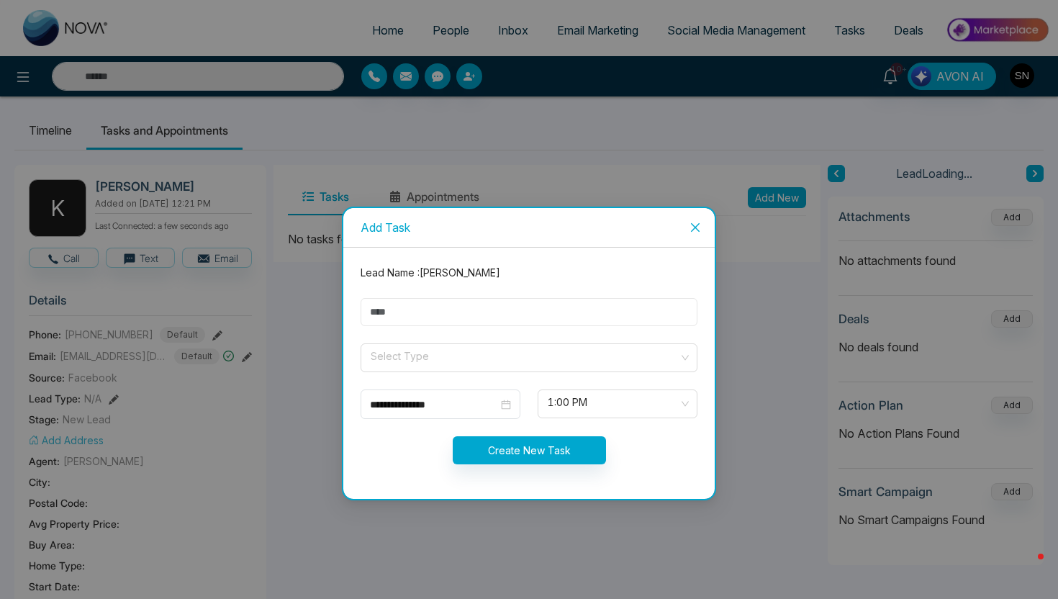
click at [485, 304] on input "text" at bounding box center [529, 312] width 337 height 28
type input "*********"
click at [471, 363] on input "search" at bounding box center [523, 355] width 309 height 22
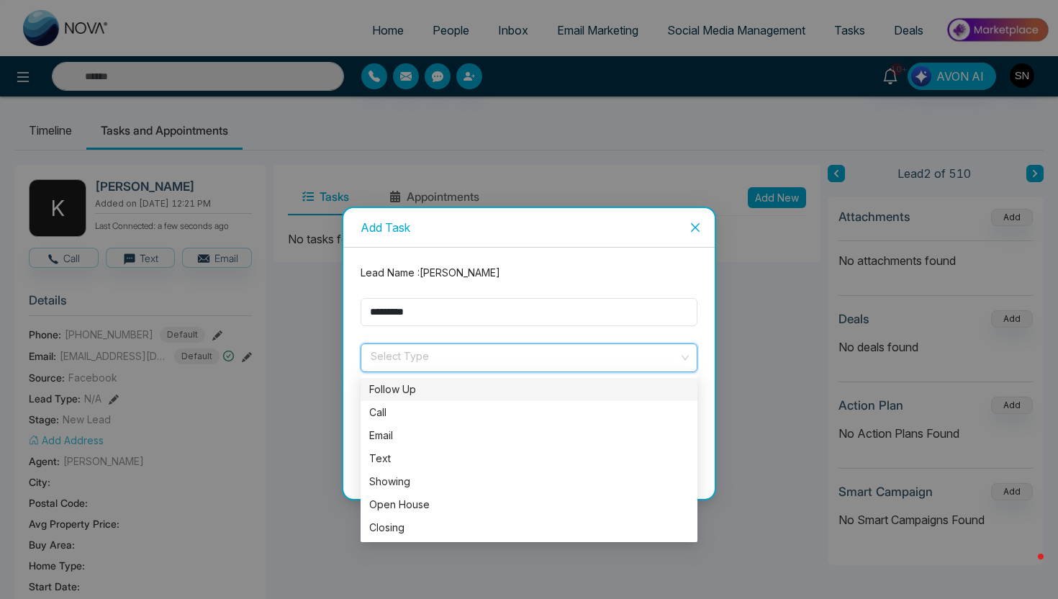
click at [463, 399] on div "Follow Up" at bounding box center [529, 389] width 337 height 23
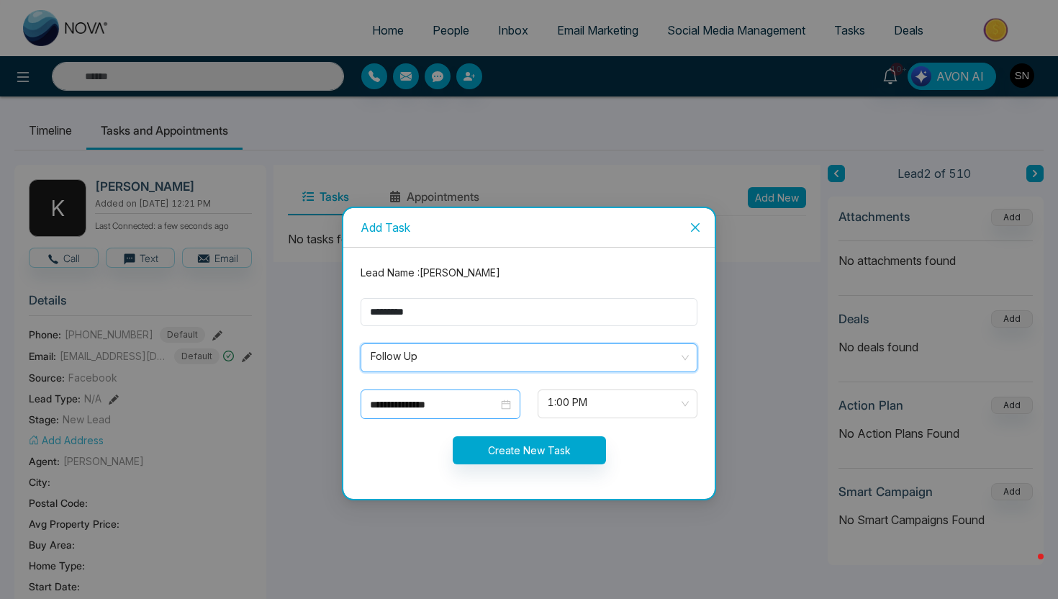
click at [497, 404] on input "**********" at bounding box center [434, 405] width 128 height 16
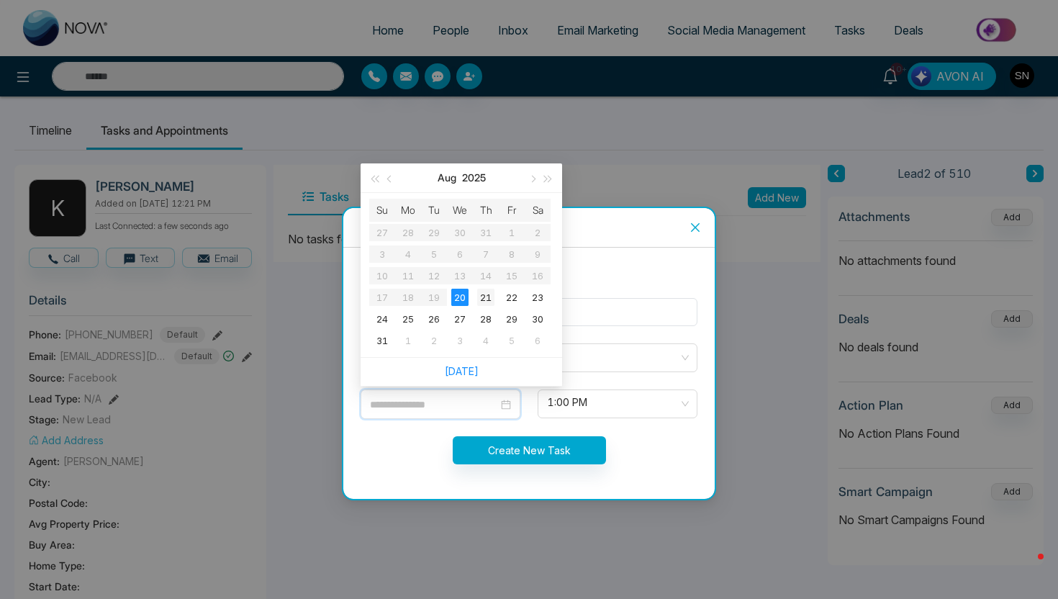
type input "**********"
click at [480, 301] on div "21" at bounding box center [485, 297] width 17 height 17
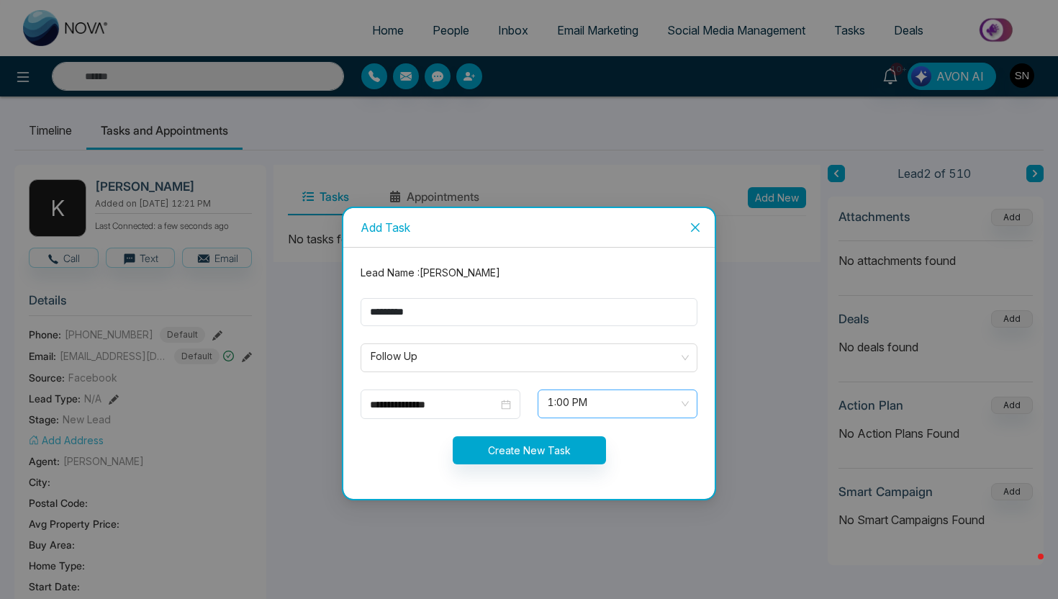
click at [573, 401] on span "1:00 PM" at bounding box center [618, 403] width 140 height 24
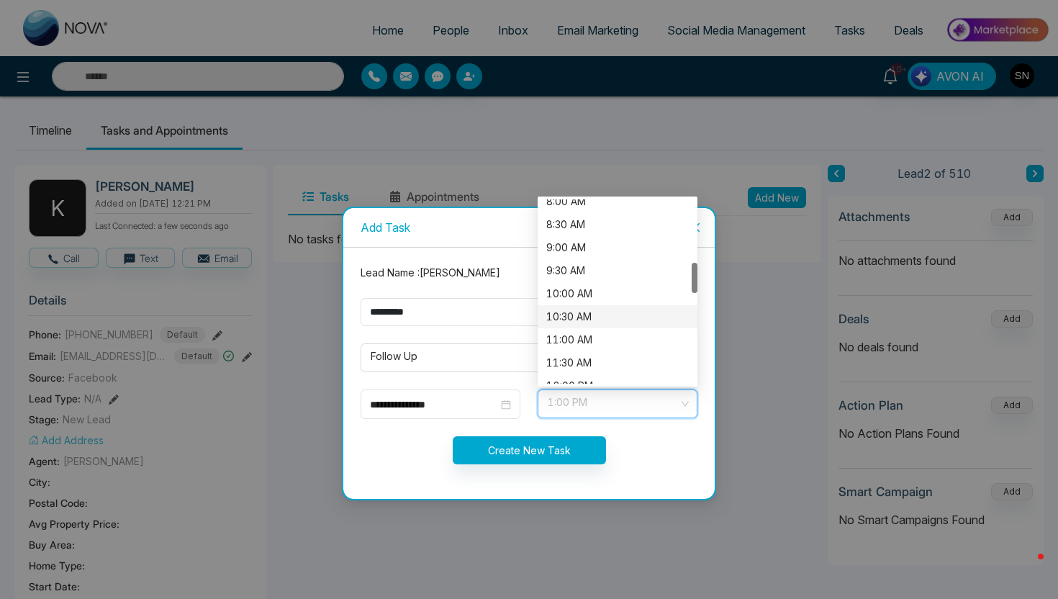
scroll to position [359, 0]
click at [589, 290] on div "9:30 AM" at bounding box center [617, 289] width 142 height 16
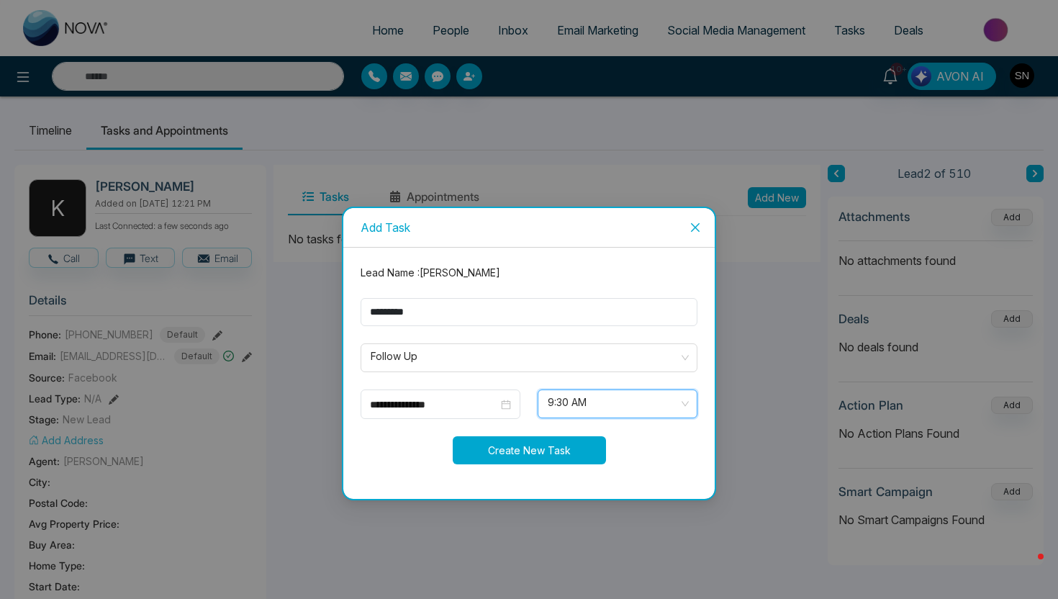
click at [522, 446] on button "Create New Task" at bounding box center [529, 450] width 153 height 28
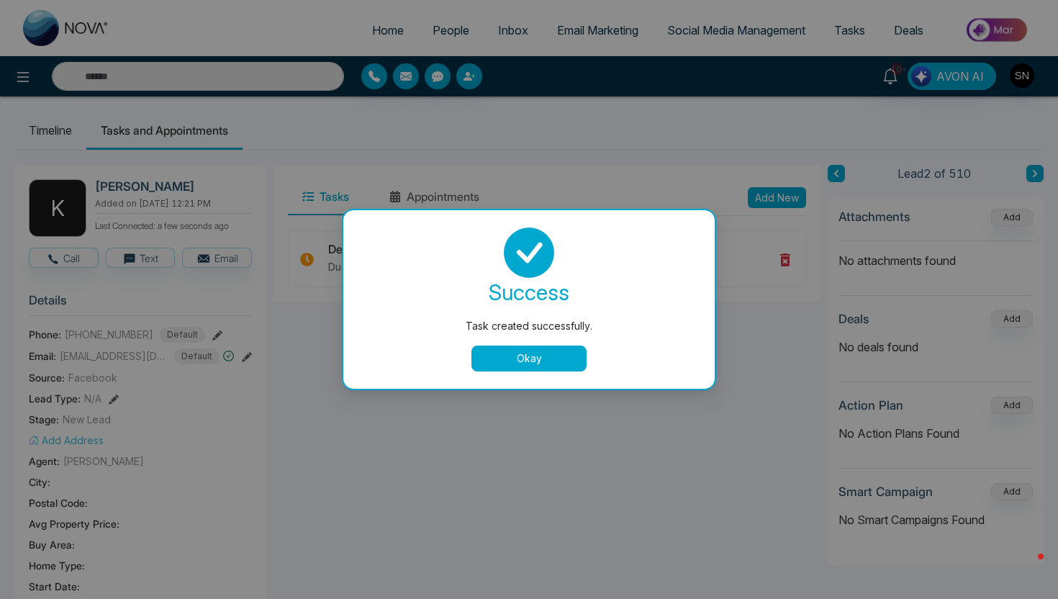
click at [522, 366] on button "Okay" at bounding box center [528, 358] width 115 height 26
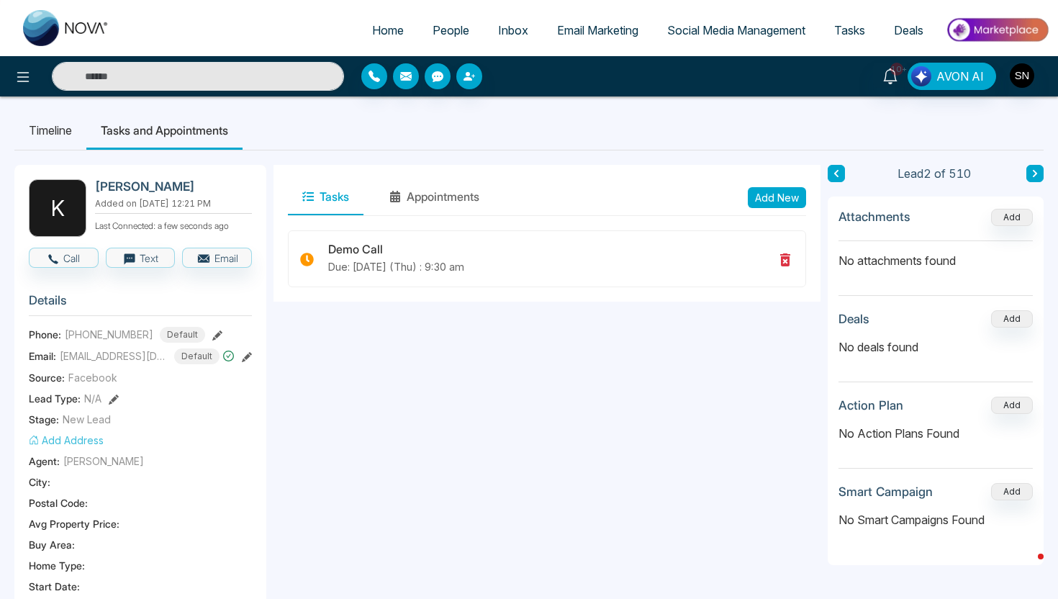
click at [448, 38] on link "People" at bounding box center [450, 30] width 65 height 27
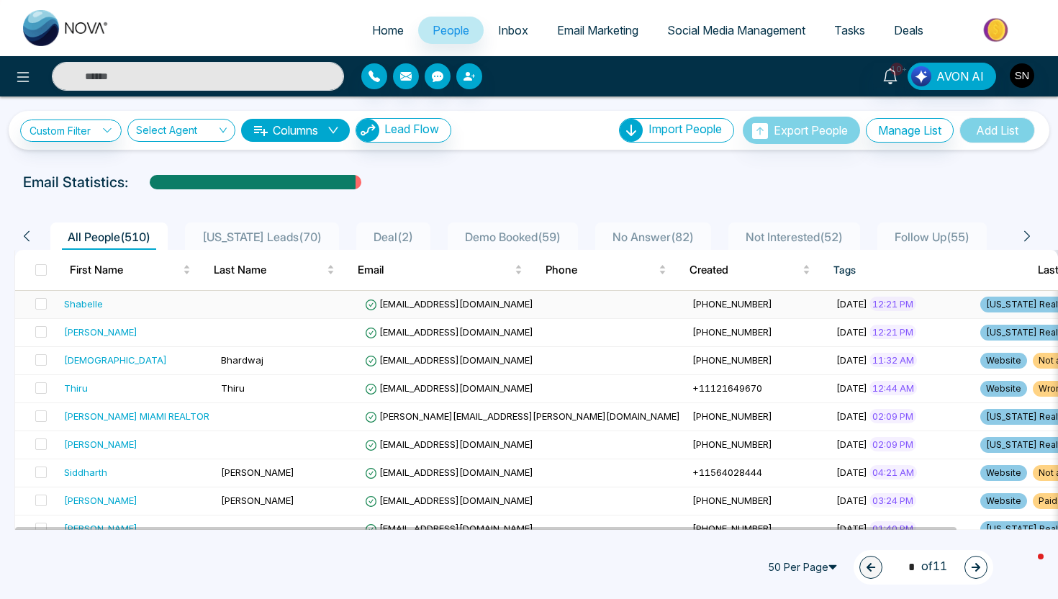
click at [132, 306] on div "Shabelle" at bounding box center [136, 303] width 145 height 14
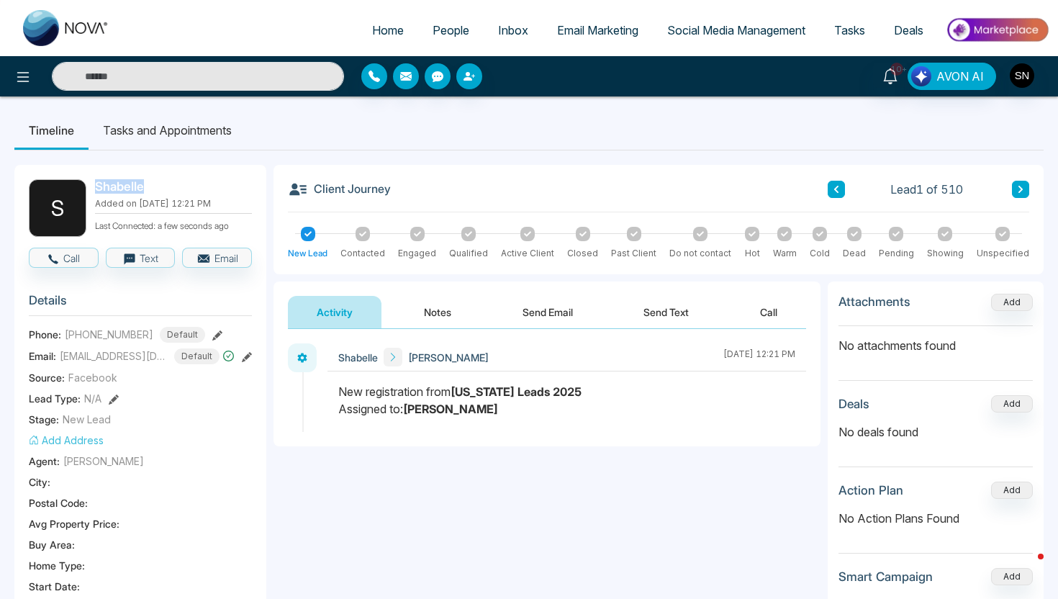
drag, startPoint x: 91, startPoint y: 187, endPoint x: 150, endPoint y: 186, distance: 58.3
click at [150, 186] on div "S Shabelle Added on [DATE] 12:21 PM Last Connected: a few seconds ago" at bounding box center [140, 208] width 223 height 58
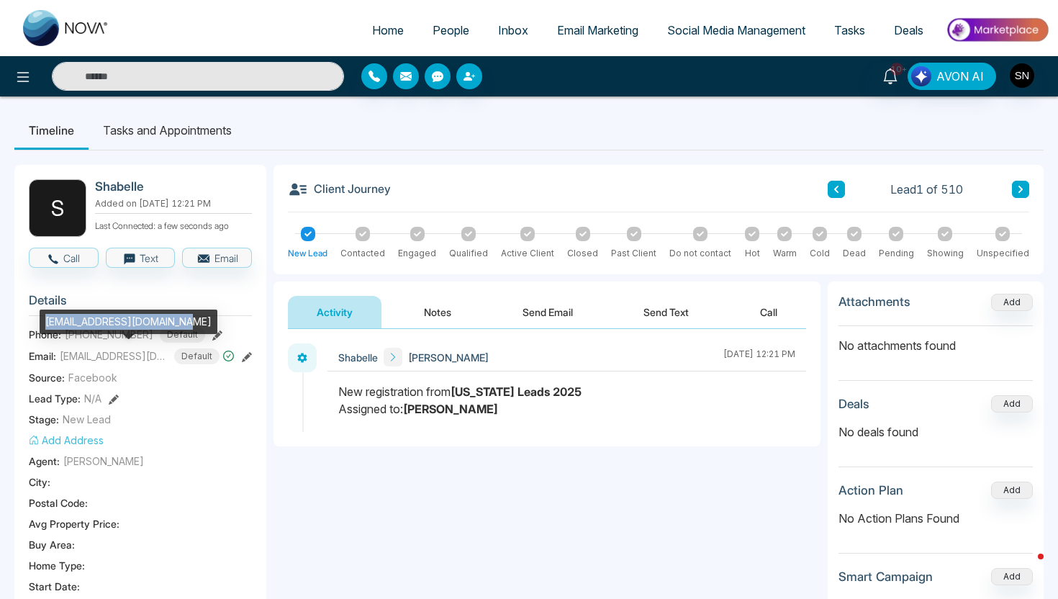
drag, startPoint x: 45, startPoint y: 323, endPoint x: 184, endPoint y: 327, distance: 139.7
click at [184, 327] on div "[EMAIL_ADDRESS][DOMAIN_NAME]" at bounding box center [129, 321] width 178 height 24
copy div "[EMAIL_ADDRESS][DOMAIN_NAME]"
click at [67, 265] on button "Call" at bounding box center [64, 258] width 70 height 20
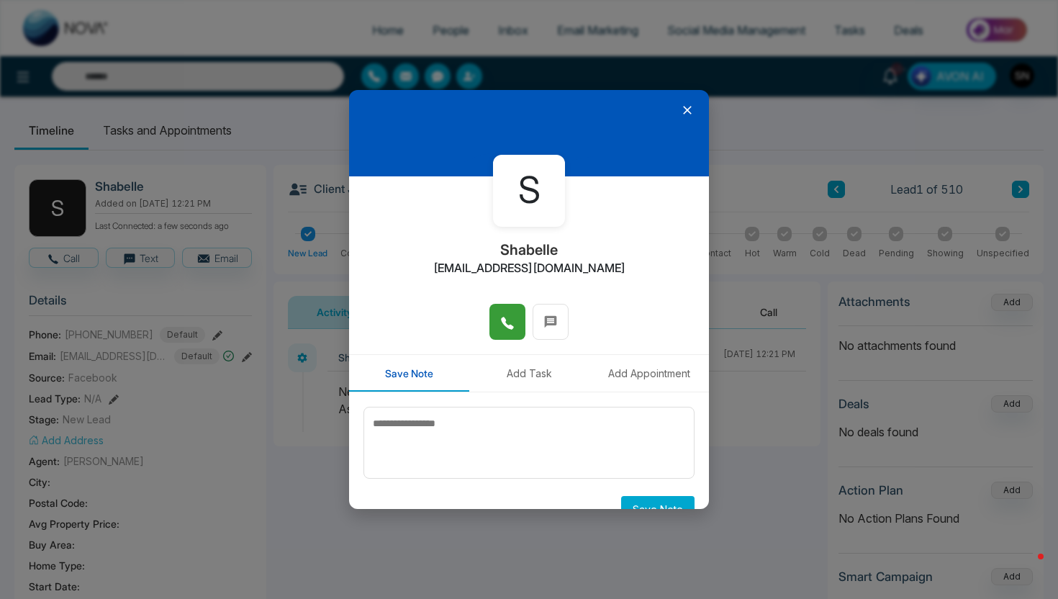
click at [512, 322] on icon at bounding box center [507, 323] width 14 height 14
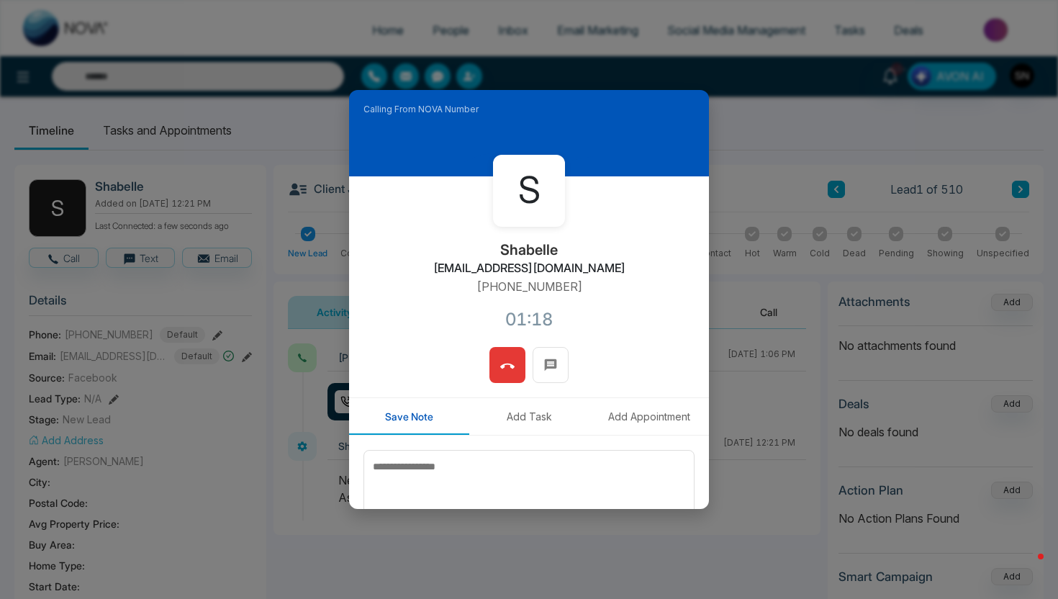
click at [500, 363] on icon at bounding box center [507, 366] width 14 height 14
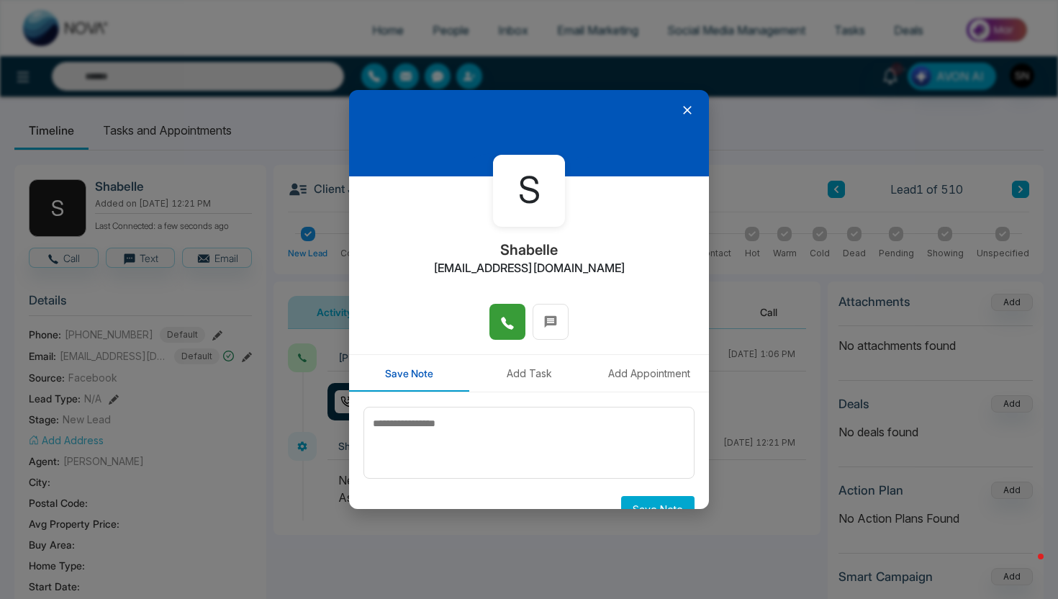
click at [680, 111] on icon at bounding box center [687, 110] width 14 height 14
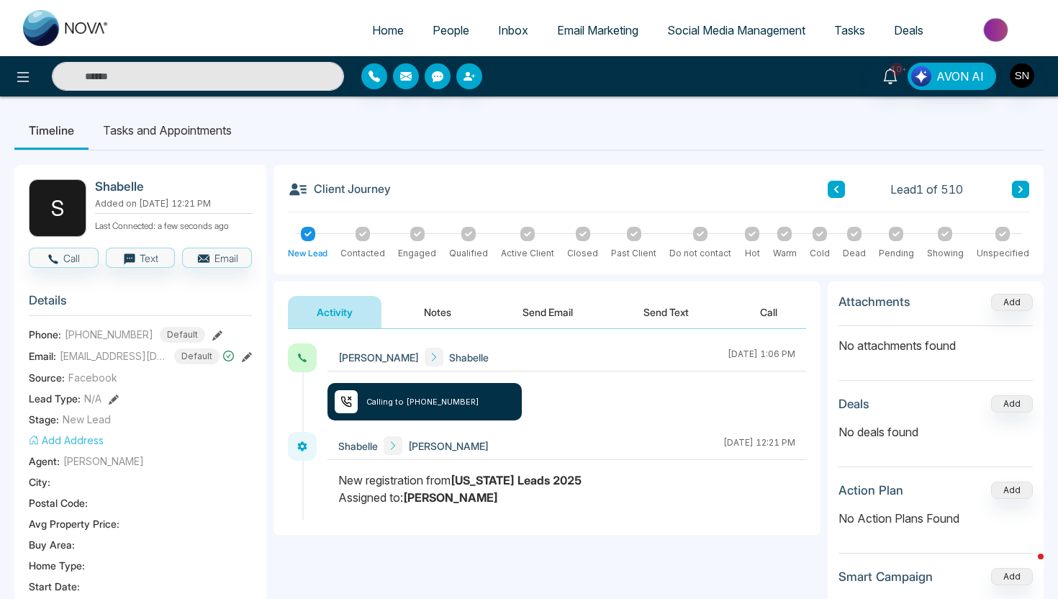
click at [539, 305] on button "Send Email" at bounding box center [548, 312] width 108 height 32
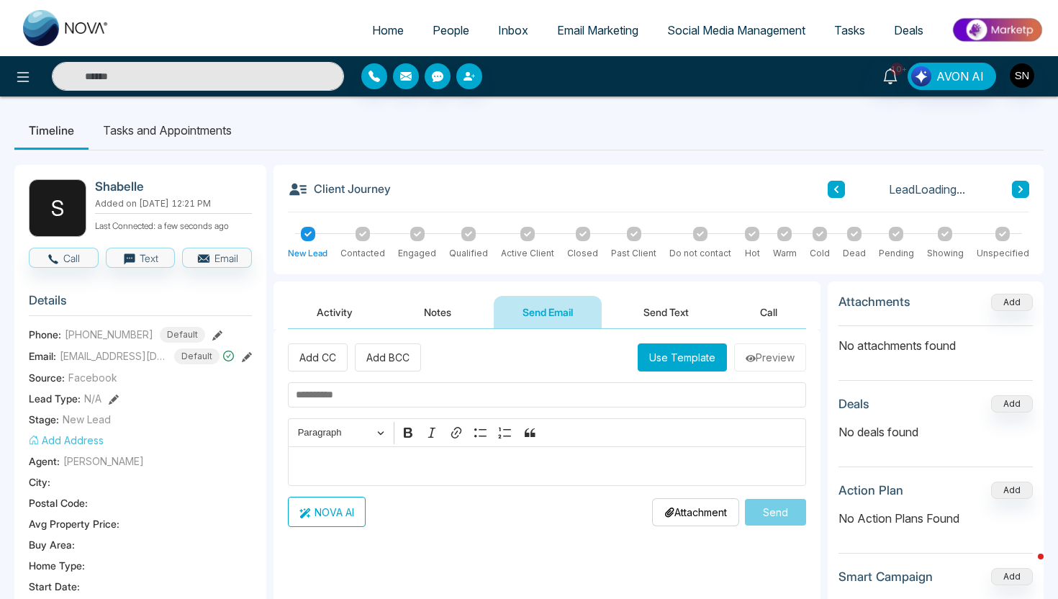
click at [669, 299] on button "Send Text" at bounding box center [666, 312] width 103 height 32
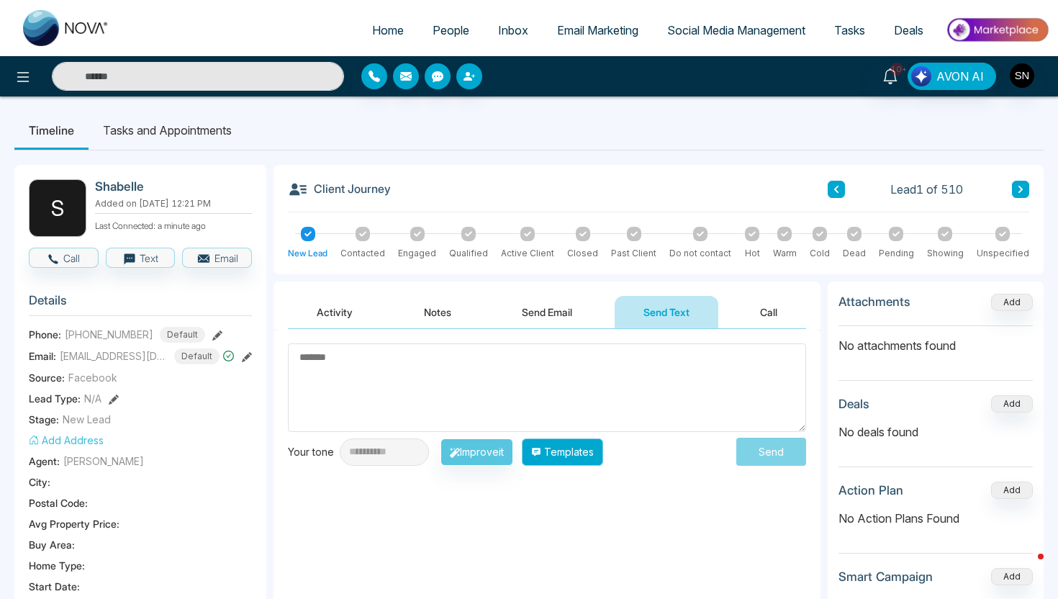
click at [598, 440] on button "Templates" at bounding box center [562, 451] width 81 height 27
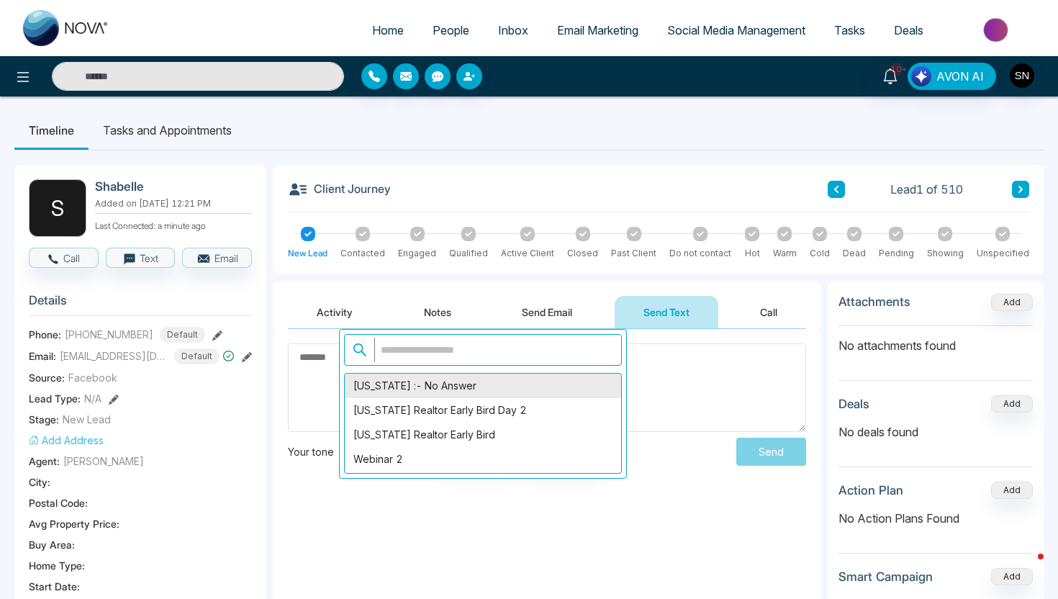
click at [465, 388] on div "[US_STATE] :- No Answer" at bounding box center [483, 385] width 276 height 24
type textarea "**********"
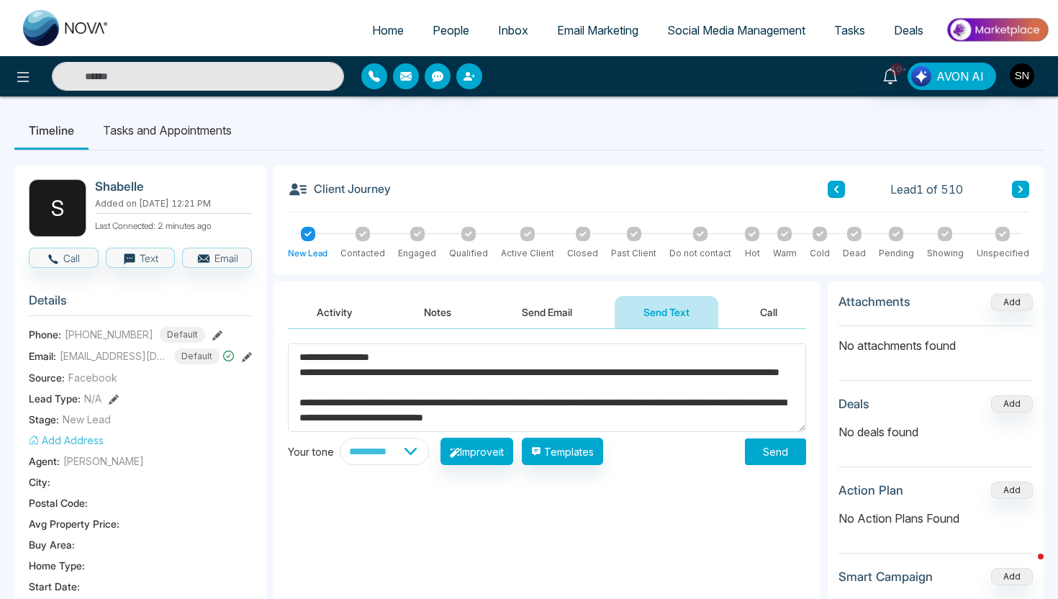
click at [757, 464] on div "**********" at bounding box center [547, 451] width 518 height 27
click at [764, 457] on button "Send" at bounding box center [775, 451] width 61 height 27
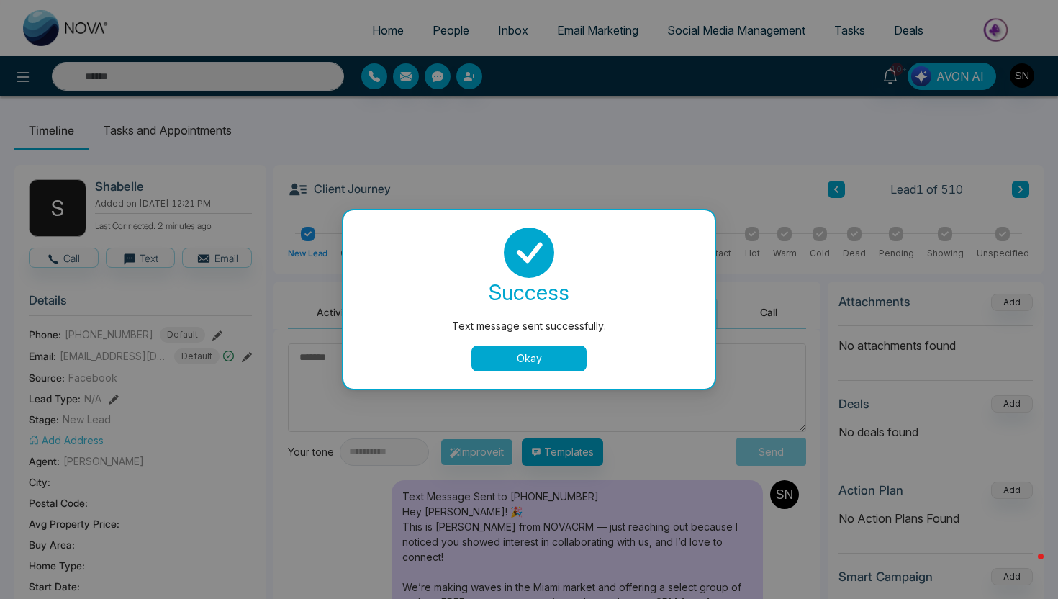
click at [545, 358] on button "Okay" at bounding box center [528, 358] width 115 height 26
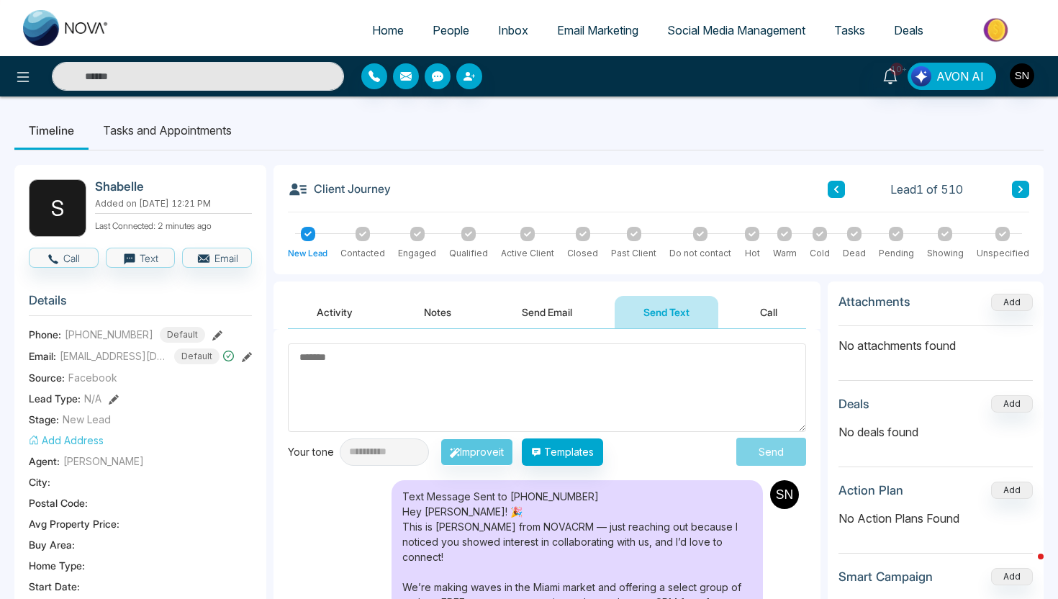
click at [433, 32] on span "People" at bounding box center [451, 30] width 37 height 14
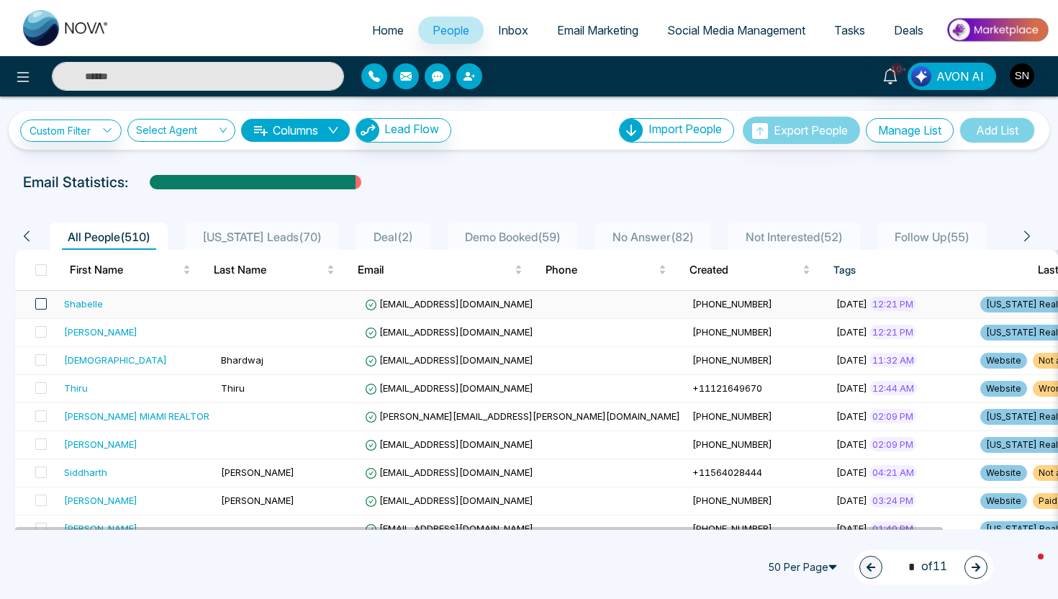
click at [43, 301] on span at bounding box center [41, 304] width 12 height 12
click at [42, 311] on label at bounding box center [37, 304] width 20 height 16
click at [122, 559] on div at bounding box center [119, 567] width 25 height 25
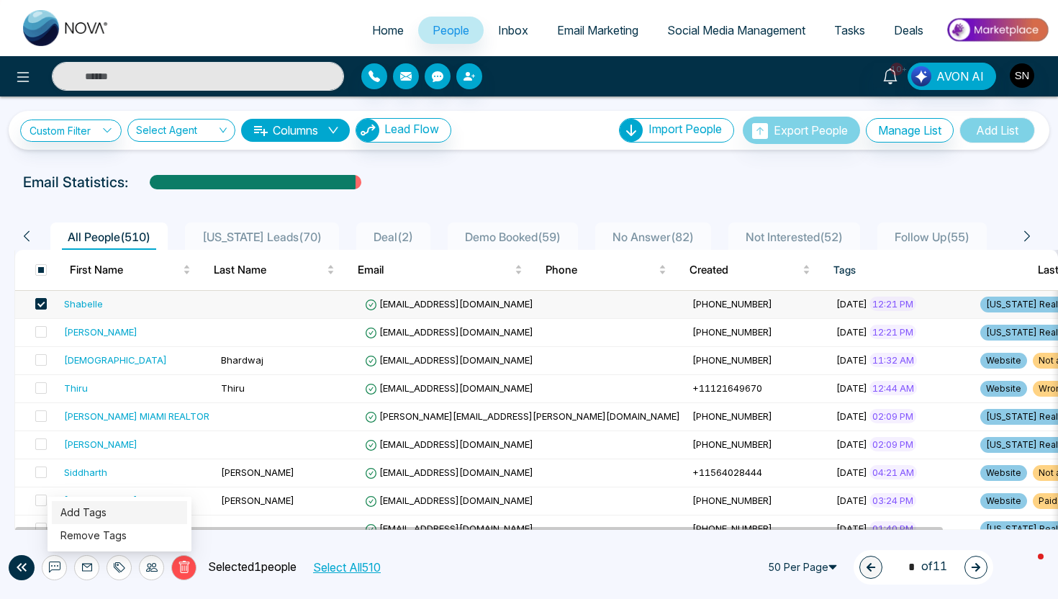
click at [107, 510] on link "Add Tags" at bounding box center [83, 512] width 46 height 12
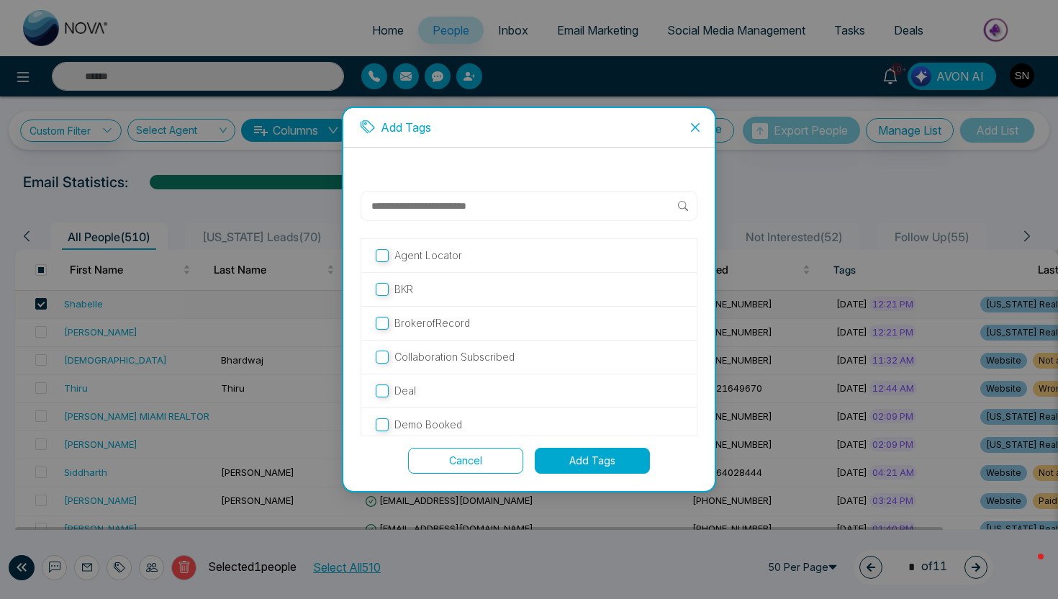
click at [471, 203] on input "text" at bounding box center [524, 205] width 308 height 17
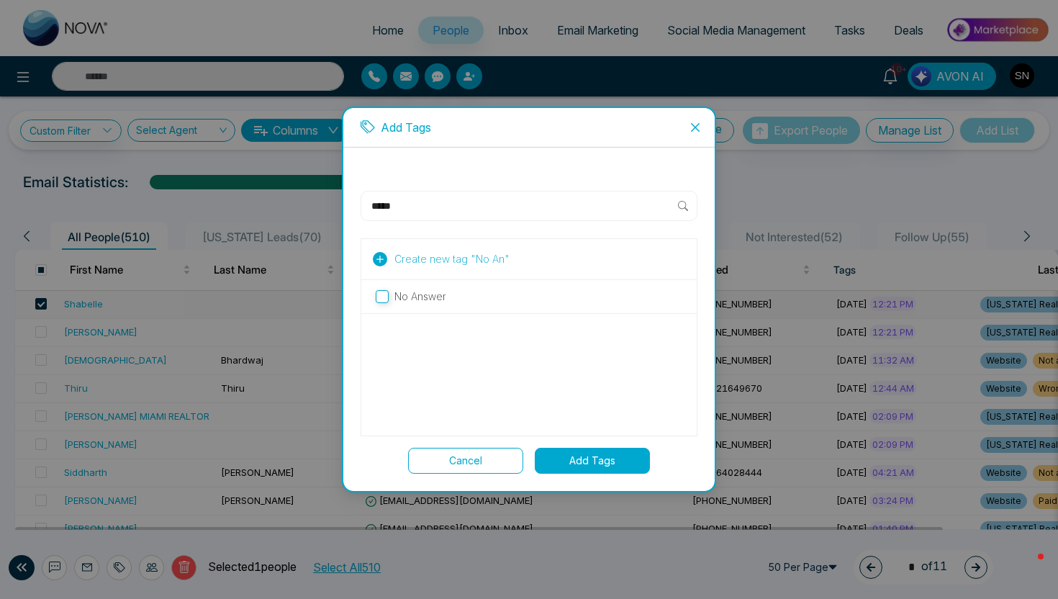
type input "*****"
click at [486, 298] on label "No Answer" at bounding box center [529, 297] width 307 height 16
click at [593, 469] on button "Add Tags" at bounding box center [592, 461] width 115 height 26
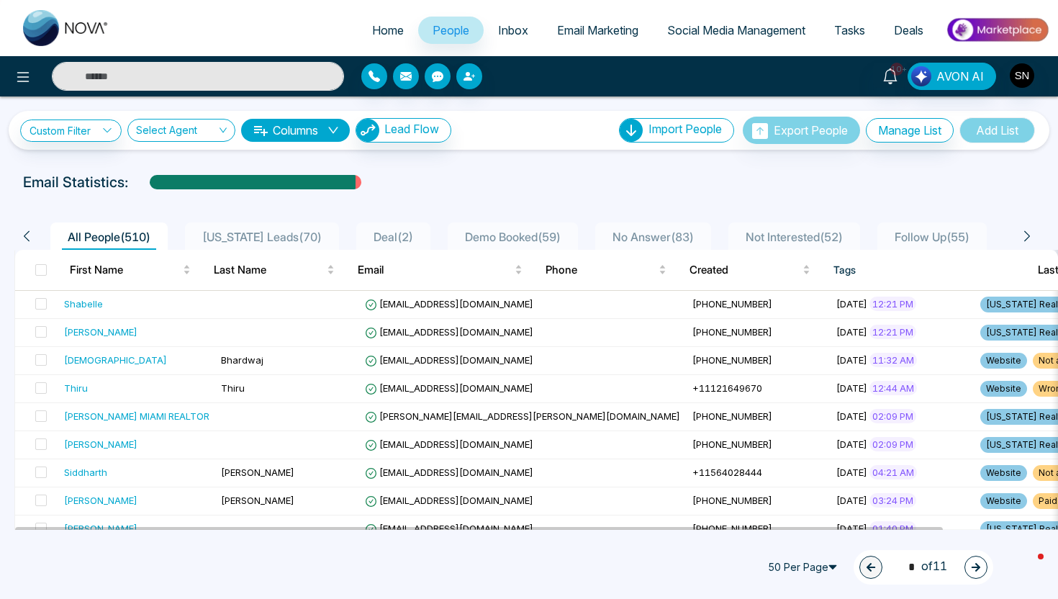
click at [168, 82] on input "text" at bounding box center [198, 76] width 292 height 29
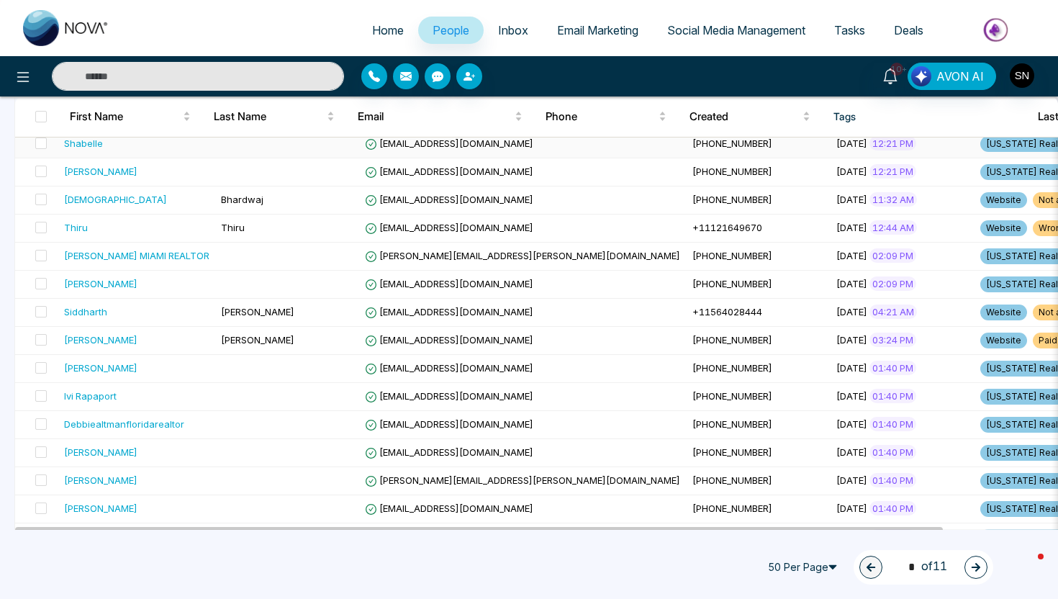
scroll to position [167, 0]
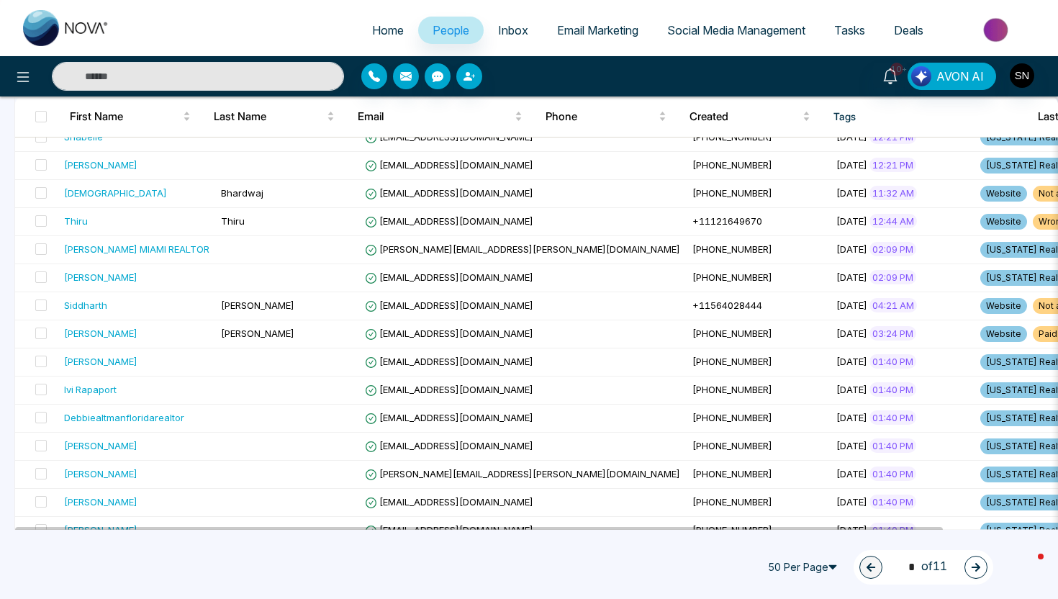
click at [1015, 56] on div "10+ AVON AI" at bounding box center [529, 76] width 1058 height 40
click at [1017, 76] on img "button" at bounding box center [1022, 75] width 24 height 24
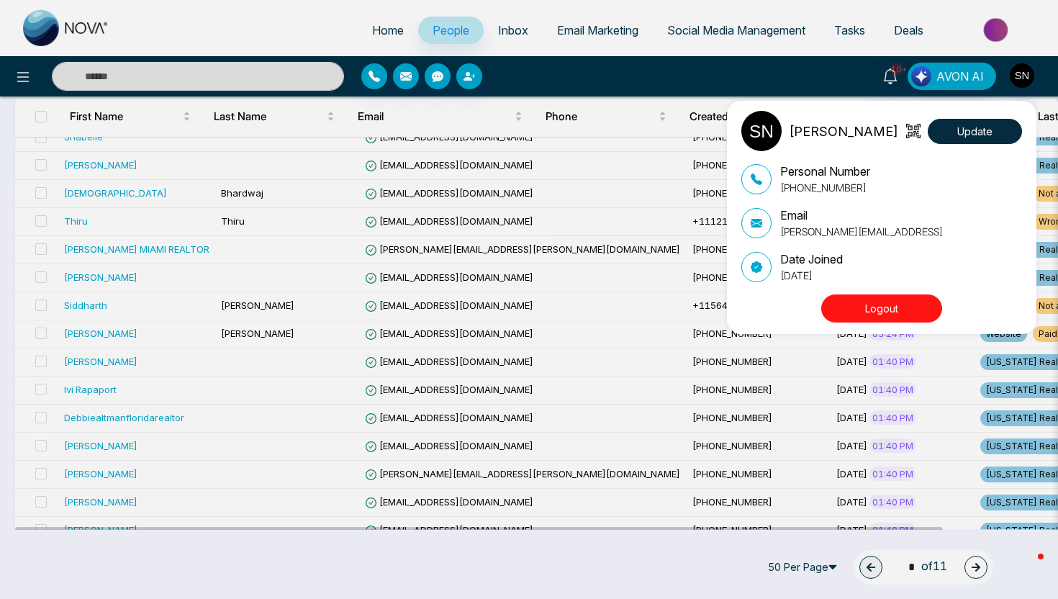
click at [909, 302] on button "Logout" at bounding box center [881, 308] width 121 height 28
